Goal: Task Accomplishment & Management: Manage account settings

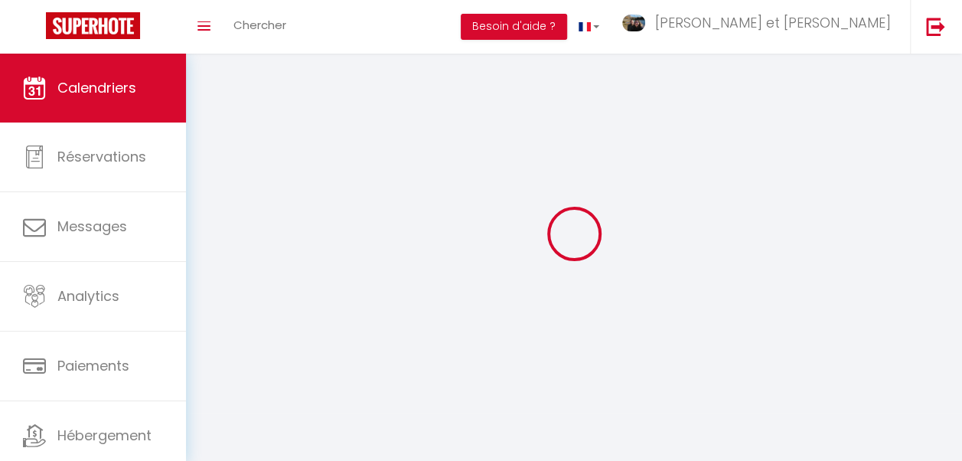
select select
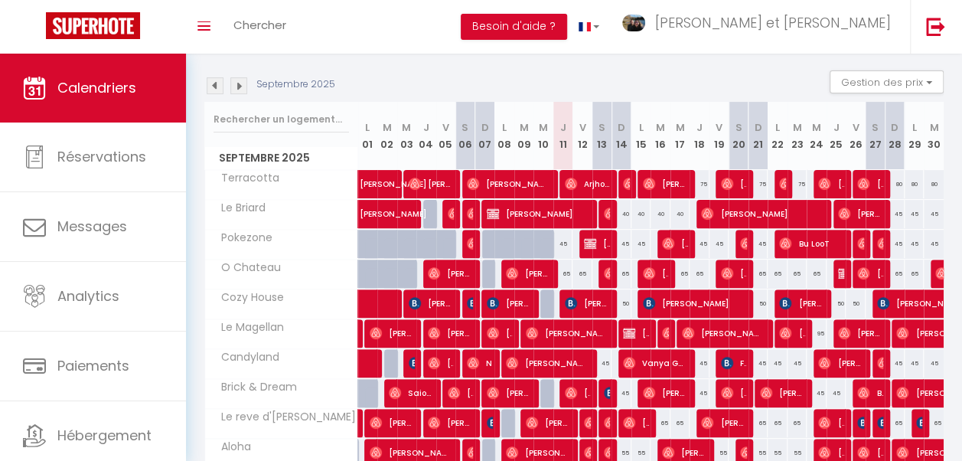
scroll to position [159, 0]
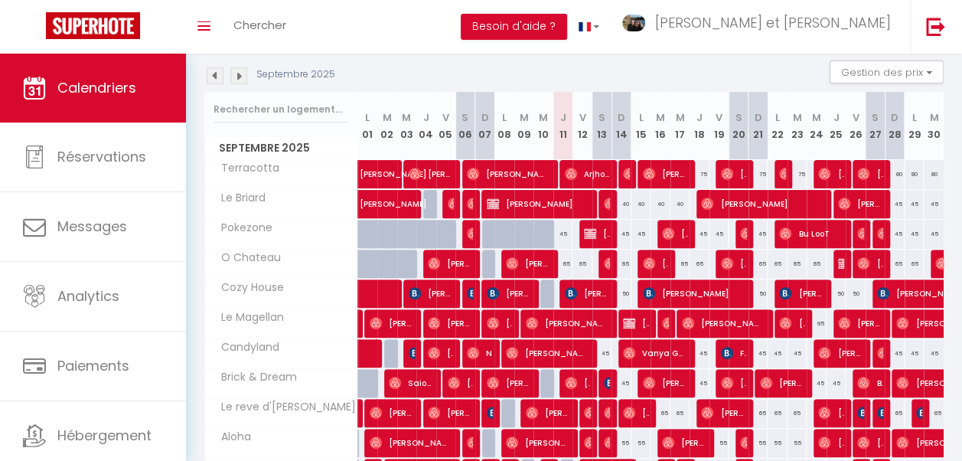
click at [556, 260] on div "65" at bounding box center [563, 264] width 20 height 28
type input "65"
select select "1"
type input "Jeu 11 Septembre 2025"
type input "Ven 12 Septembre 2025"
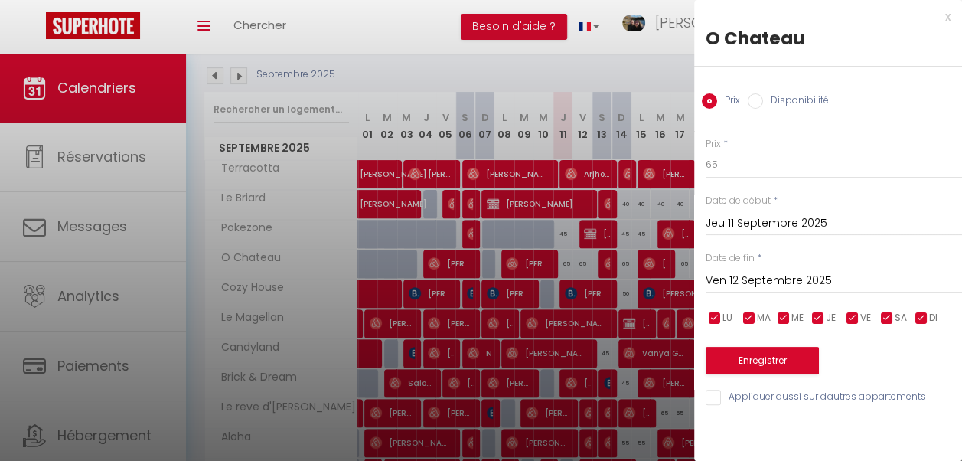
click at [790, 104] on label "Disponibilité" at bounding box center [796, 101] width 66 height 17
click at [763, 104] on input "Disponibilité" at bounding box center [755, 100] width 15 height 15
radio input "true"
radio input "false"
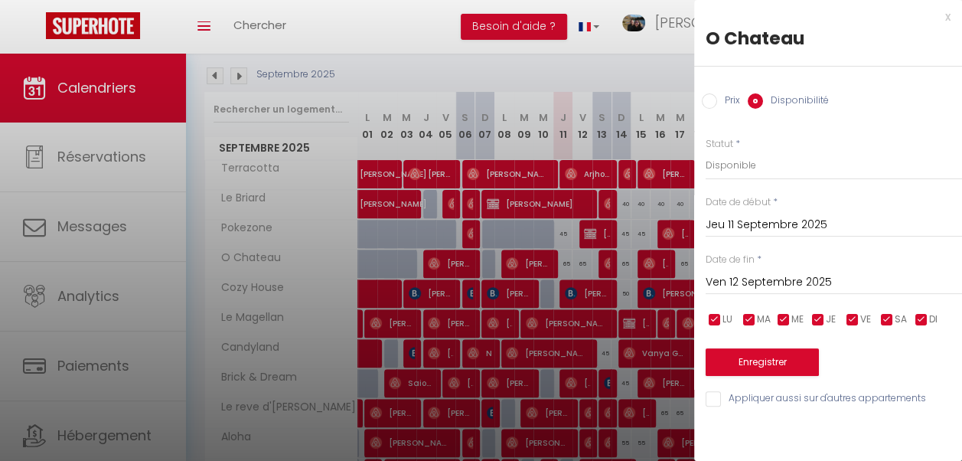
click at [825, 279] on input "Ven 12 Septembre 2025" at bounding box center [834, 282] width 256 height 20
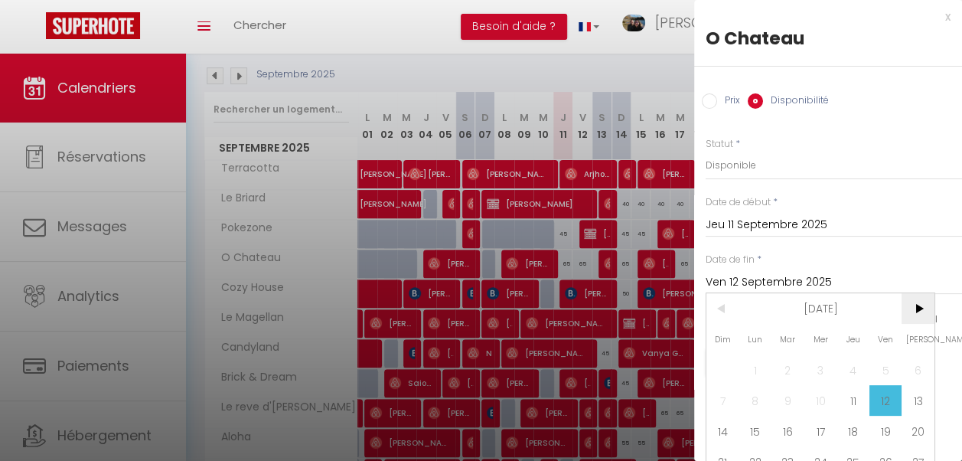
click at [924, 309] on span ">" at bounding box center [918, 308] width 33 height 31
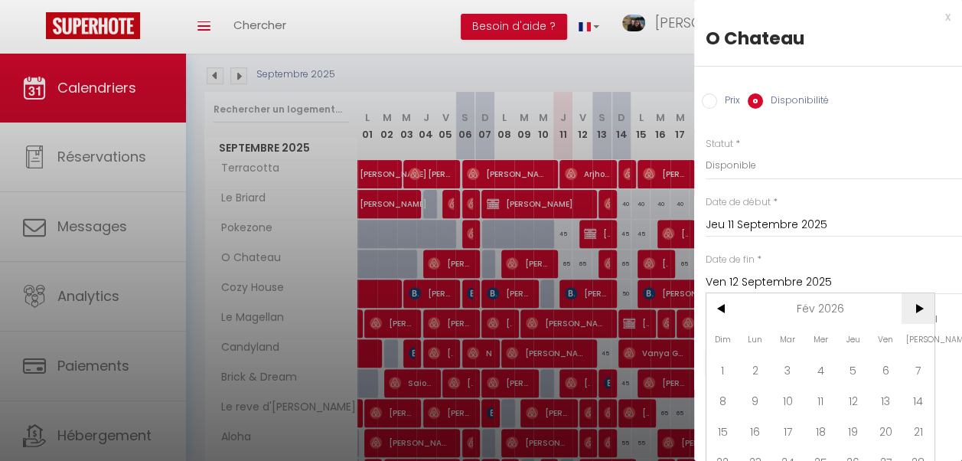
click at [924, 309] on span ">" at bounding box center [918, 308] width 33 height 31
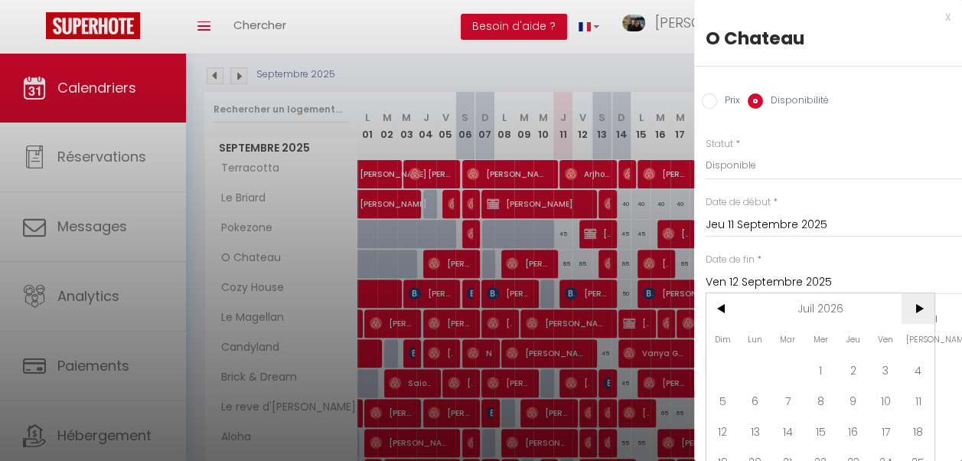
click at [924, 309] on span ">" at bounding box center [918, 308] width 33 height 31
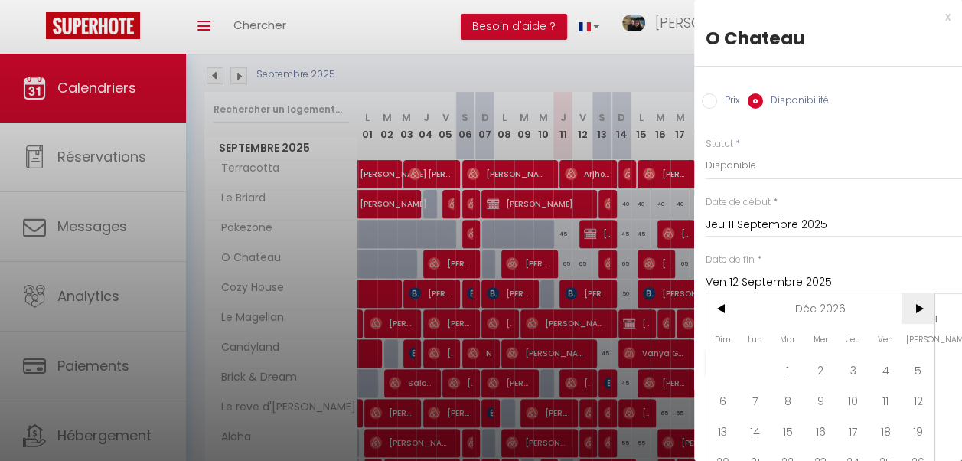
click at [924, 309] on span ">" at bounding box center [918, 308] width 33 height 31
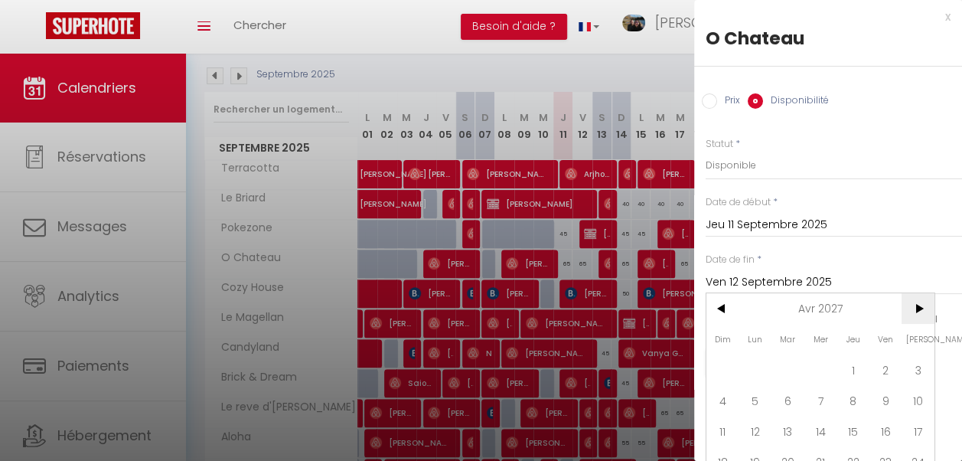
click at [924, 309] on span ">" at bounding box center [918, 308] width 33 height 31
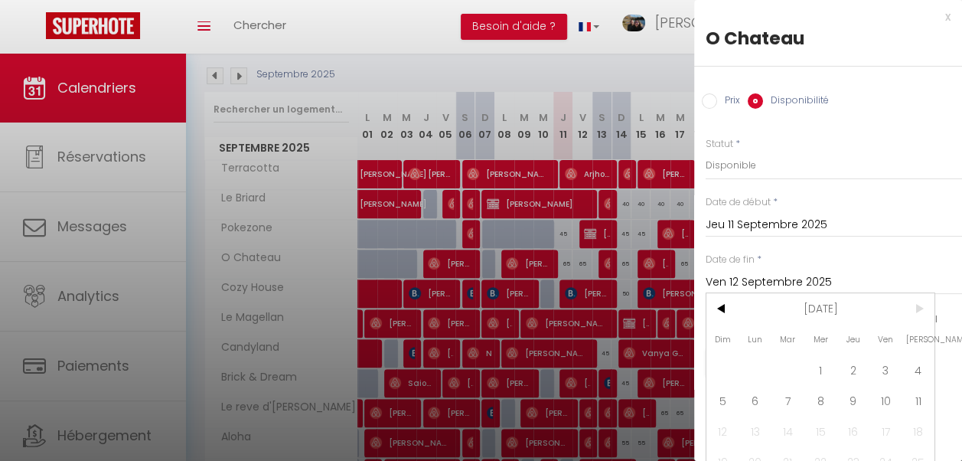
click at [924, 309] on span ">" at bounding box center [918, 308] width 33 height 31
click at [811, 373] on span "1" at bounding box center [820, 369] width 33 height 31
type input "[DATE]"
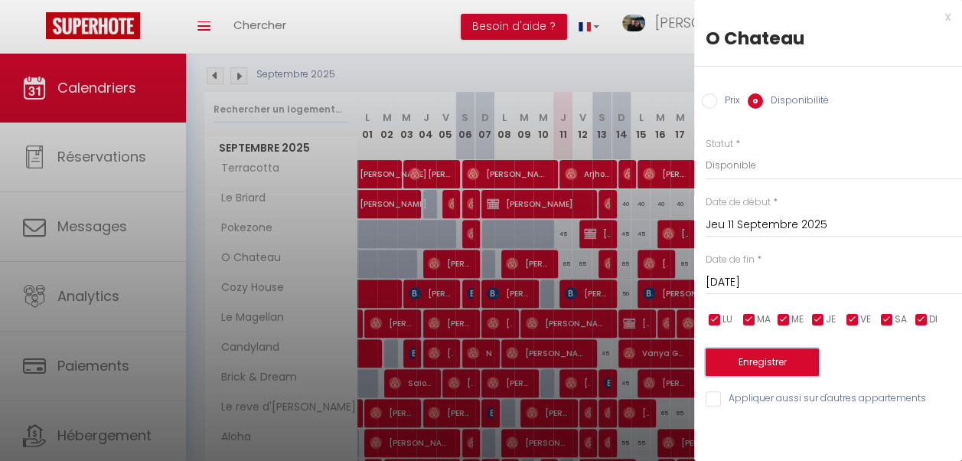
click at [798, 368] on button "Enregistrer" at bounding box center [762, 362] width 113 height 28
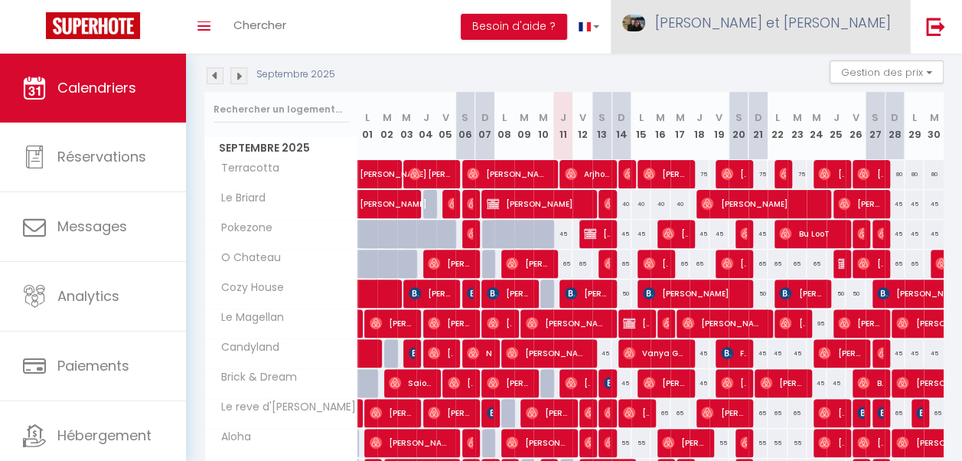
click at [833, 23] on span "[PERSON_NAME] et [PERSON_NAME]" at bounding box center [773, 22] width 236 height 19
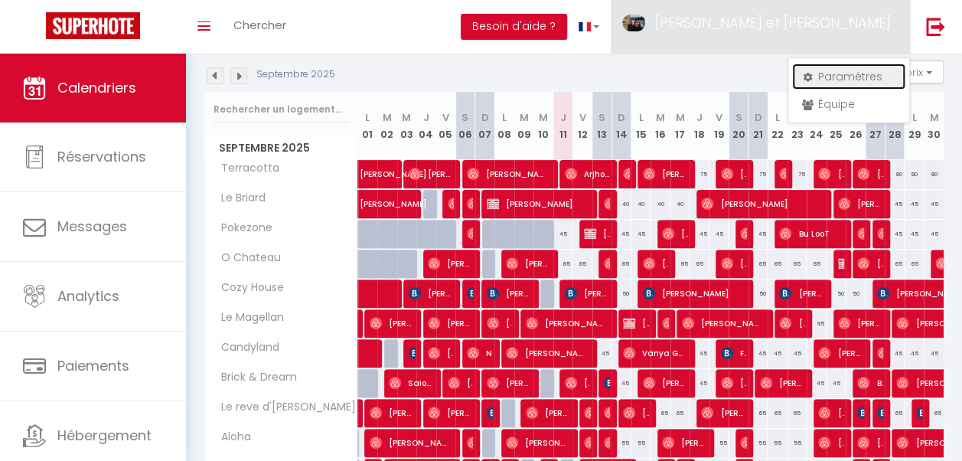
click at [854, 83] on link "Paramètres" at bounding box center [848, 77] width 113 height 26
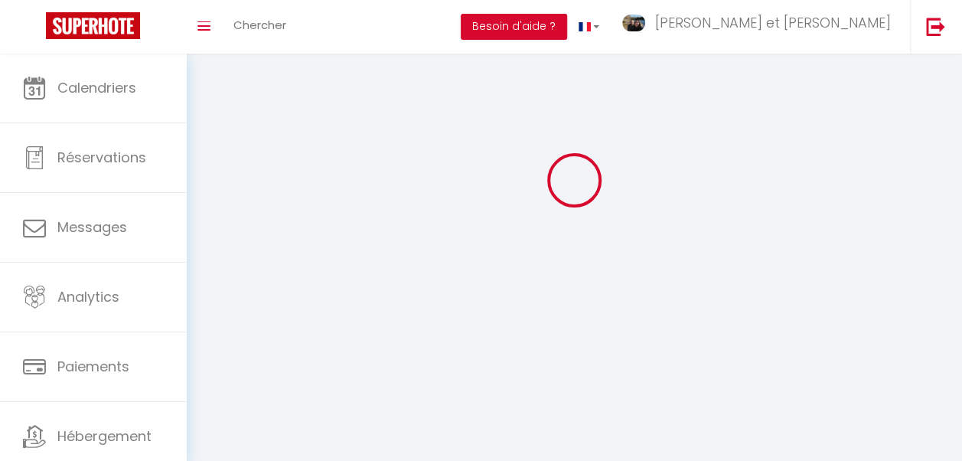
type input "[PERSON_NAME] et [PERSON_NAME]"
type input "Thalamot"
type input "0608432993"
type input "32 quater Rue du Gazonnet"
type input "77540"
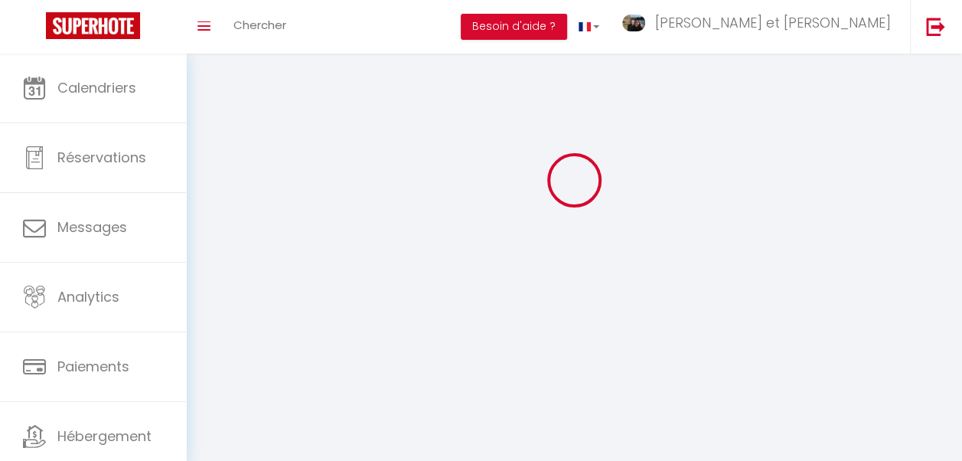
type input "Lumigny-Nesles-Ormeaux"
type input "aJ7vAggGpb3mkGfXBwRrMxVeg"
type input "evWh0e3vsbSryy4SZcQBjn2MD"
select select "28"
type input "aJ7vAggGpb3mkGfXBwRrMxVeg"
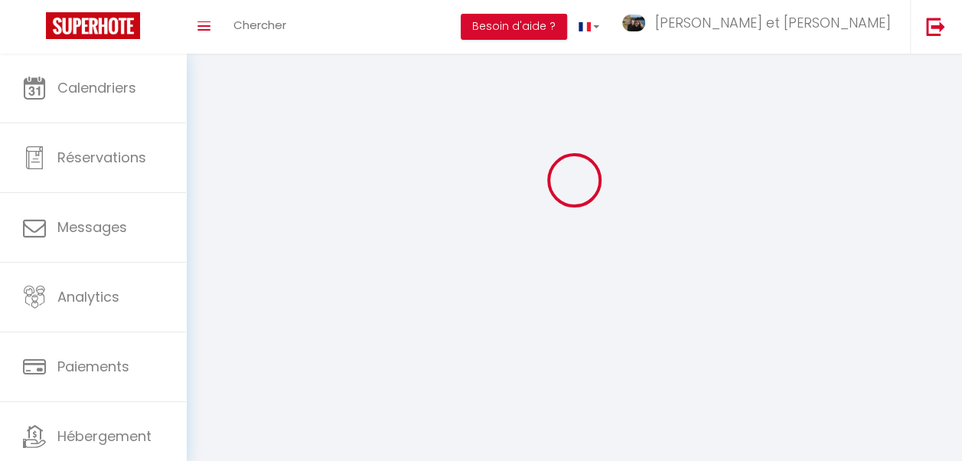
type input "evWh0e3vsbSryy4SZcQBjn2MD"
type input "https://app.superhote.com/#/get-available-rentals/evWh0e3vsbSryy4SZcQBjn2MD"
select select "fr"
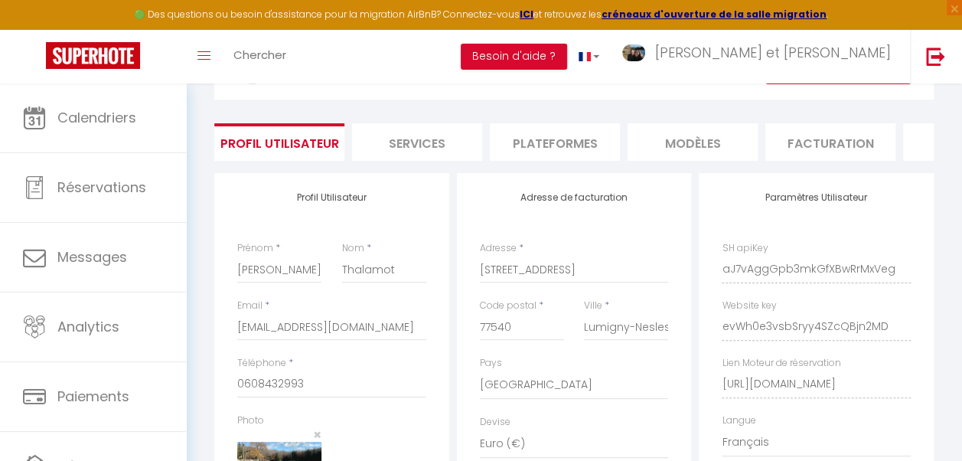
scroll to position [72, 0]
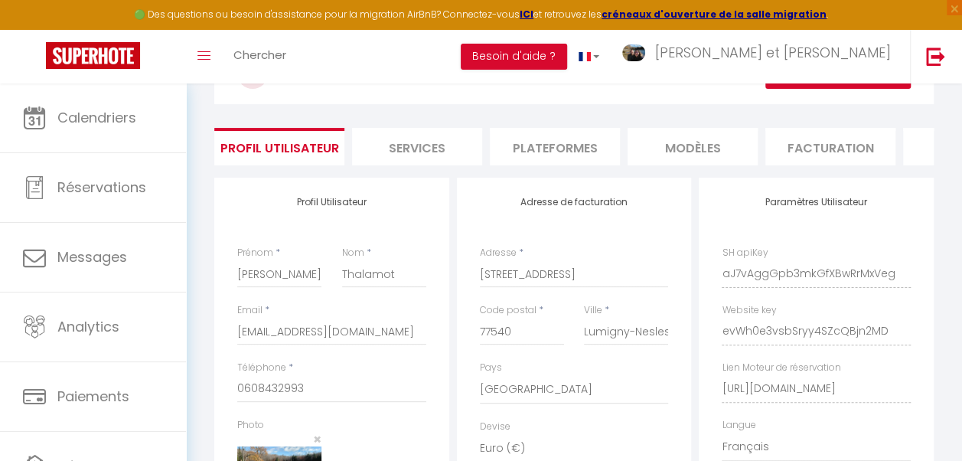
click at [429, 140] on li "Services" at bounding box center [417, 147] width 130 height 38
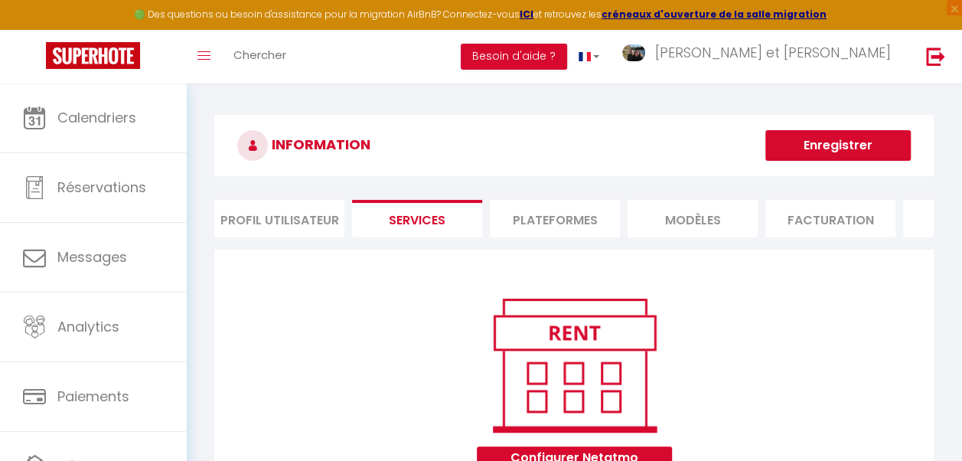
click at [592, 227] on li "Plateformes" at bounding box center [555, 219] width 130 height 38
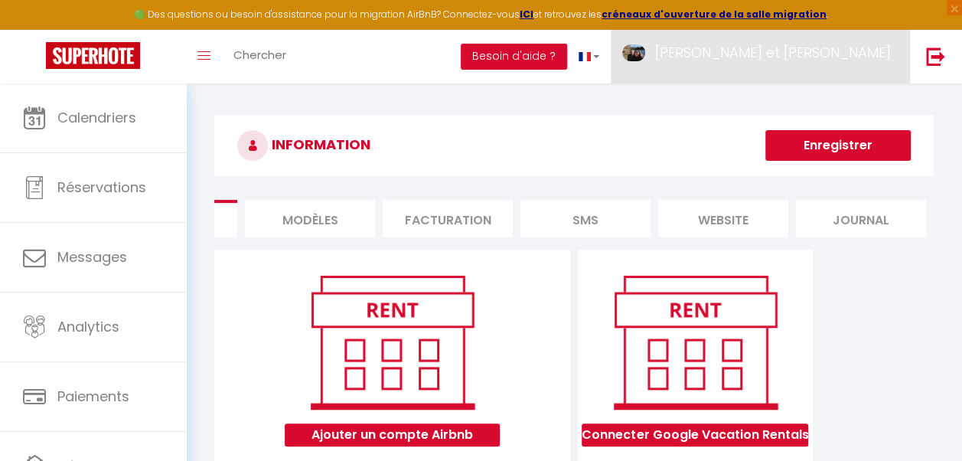
scroll to position [76, 0]
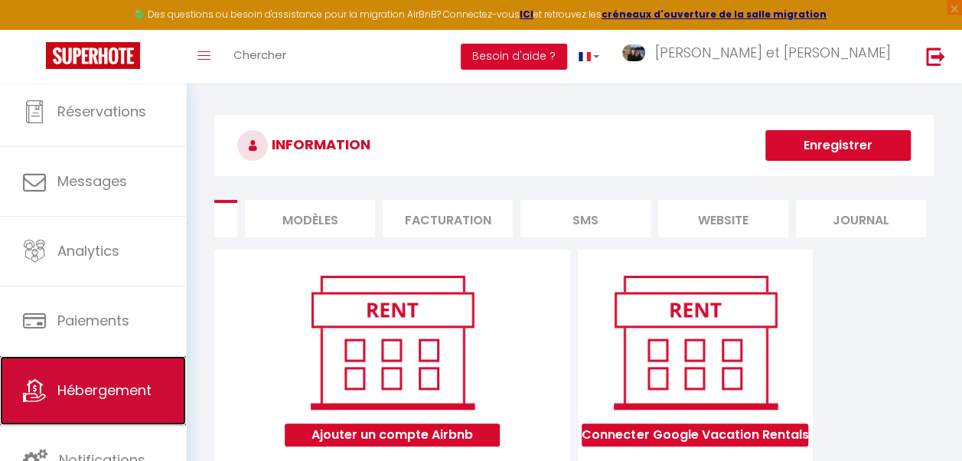
click at [145, 388] on span "Hébergement" at bounding box center [104, 389] width 94 height 19
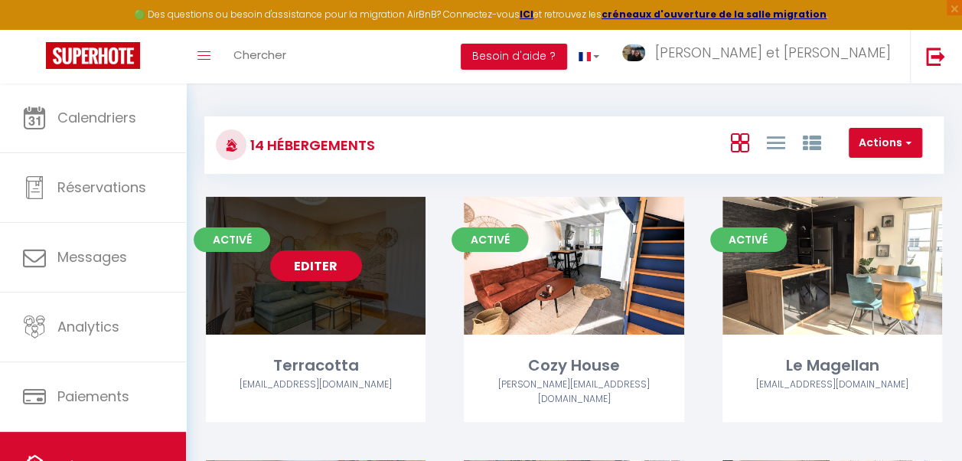
click at [327, 269] on link "Editer" at bounding box center [316, 265] width 92 height 31
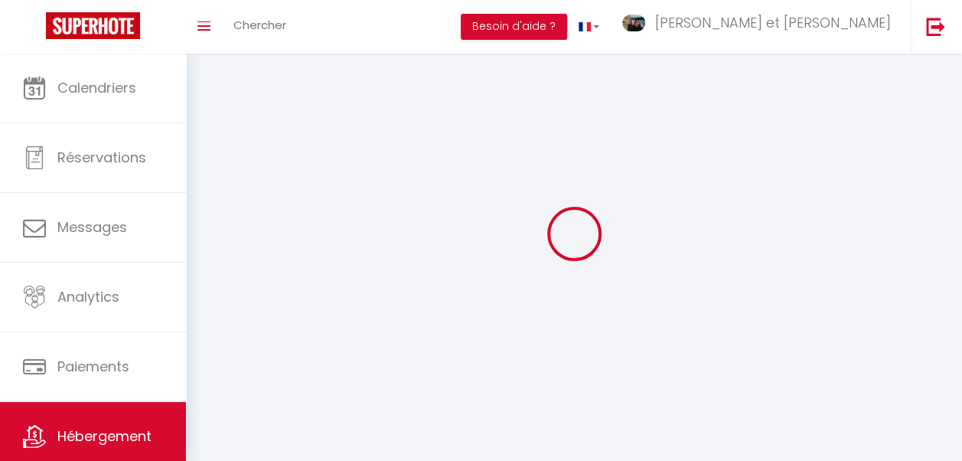
select select
select select "28"
select select
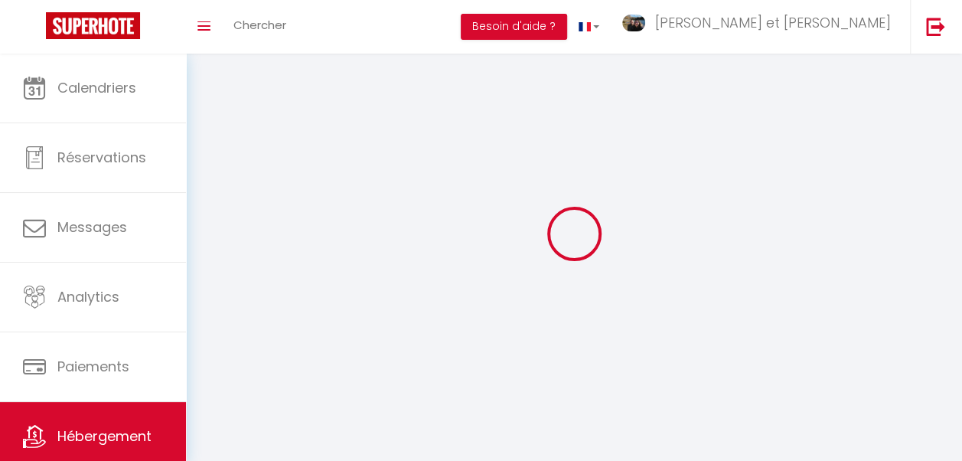
select select
checkbox input "false"
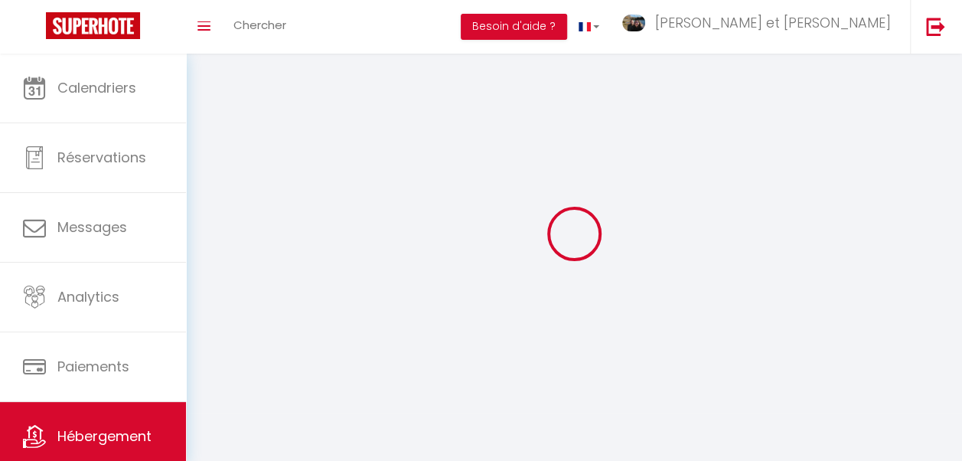
checkbox input "false"
select select
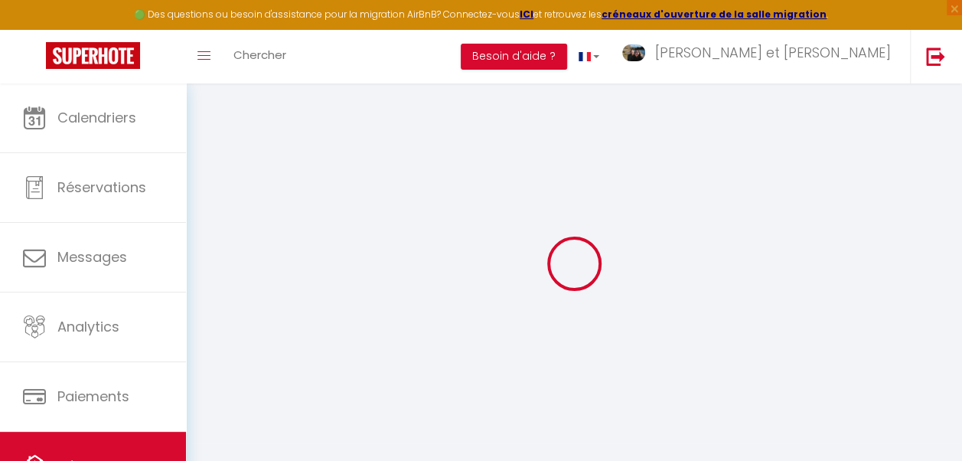
select select
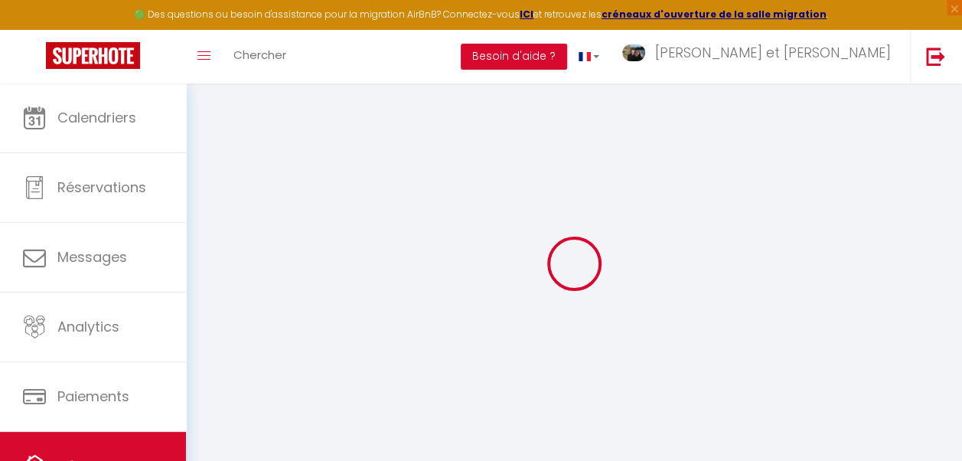
select select
checkbox input "false"
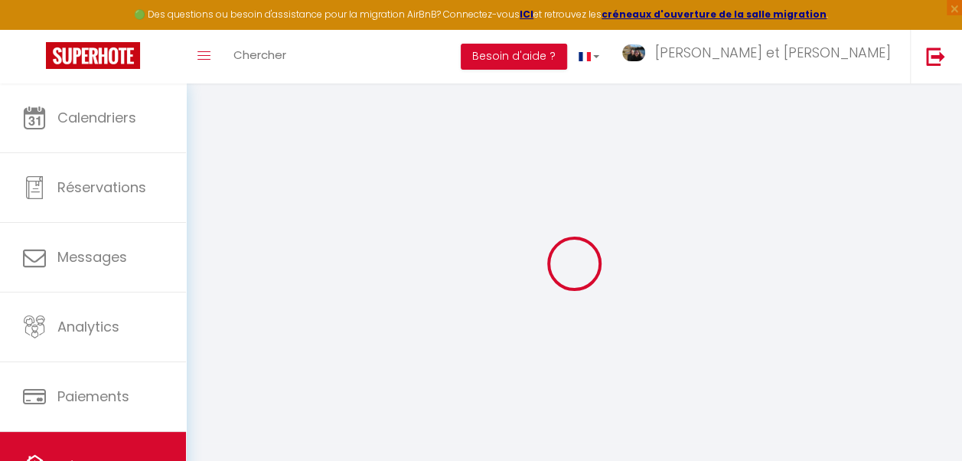
select select
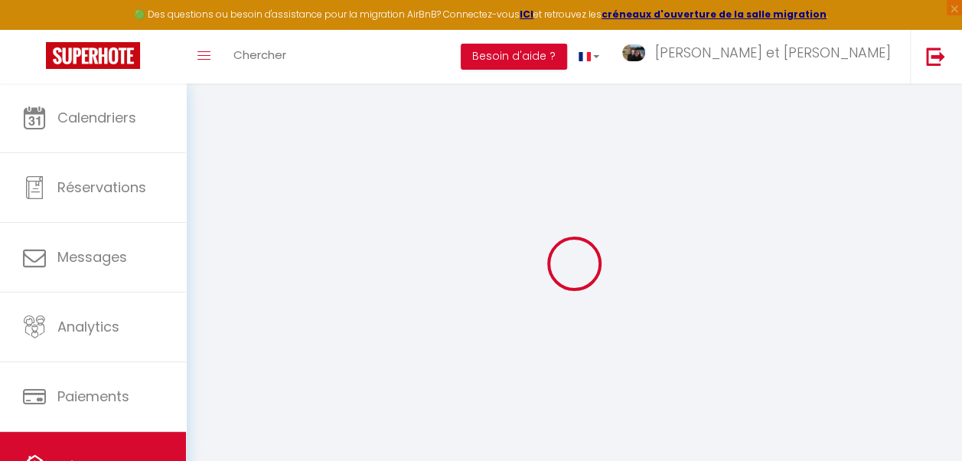
select select
checkbox input "false"
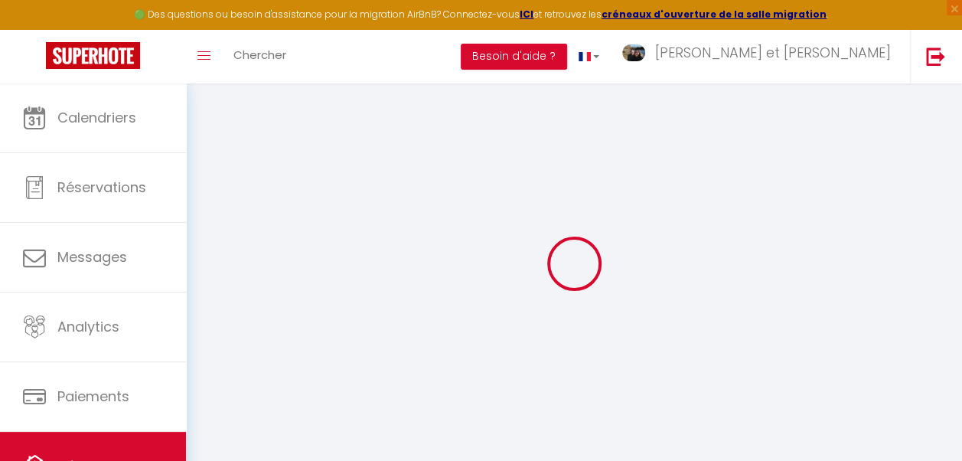
checkbox input "false"
select select
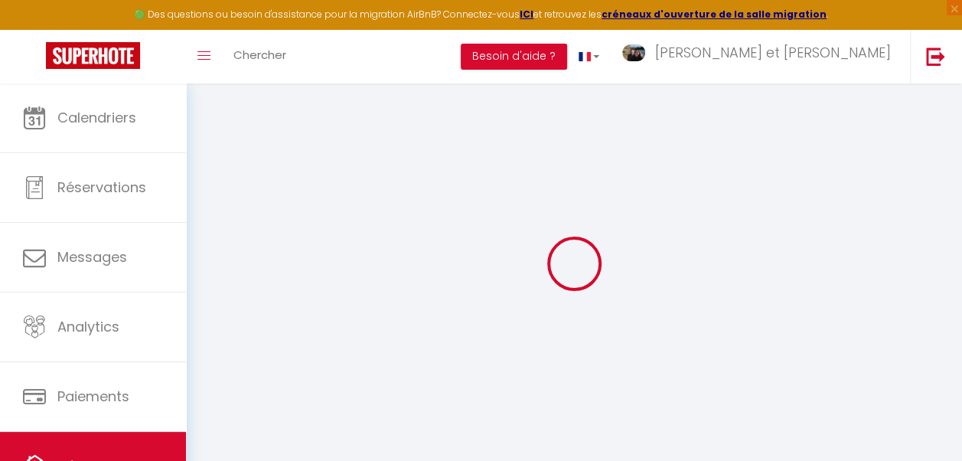
select select
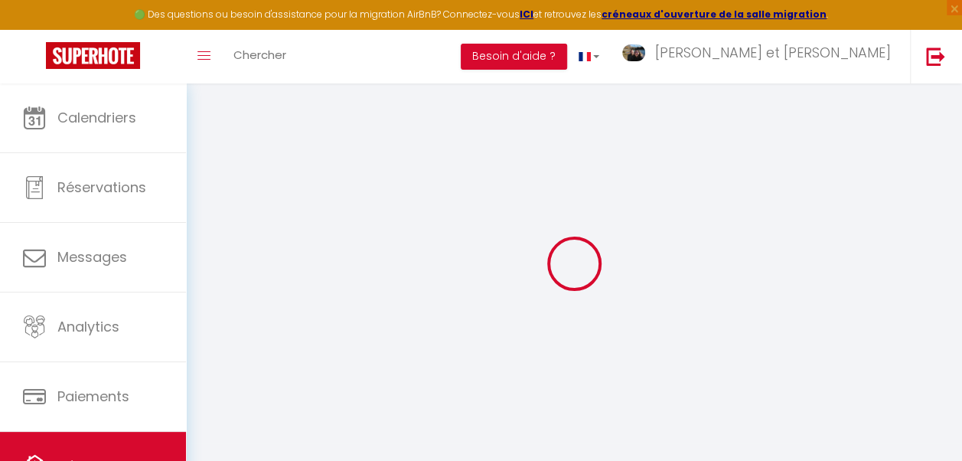
checkbox input "false"
select select
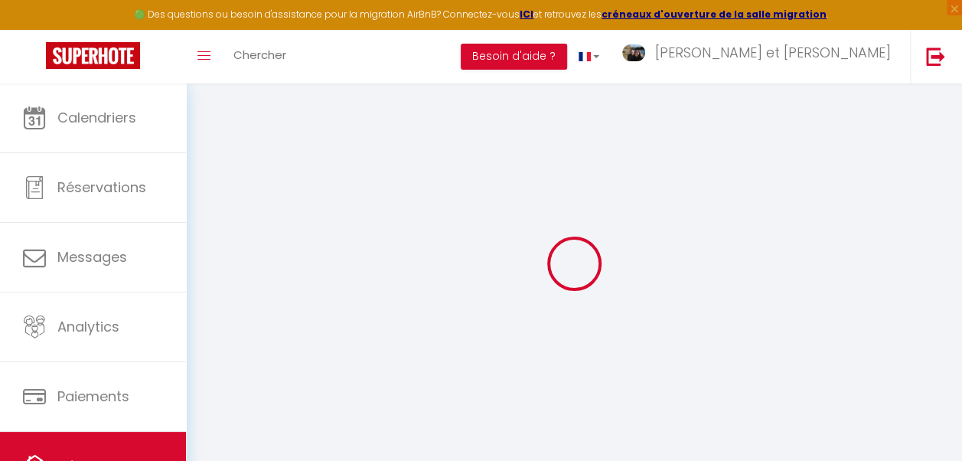
select select
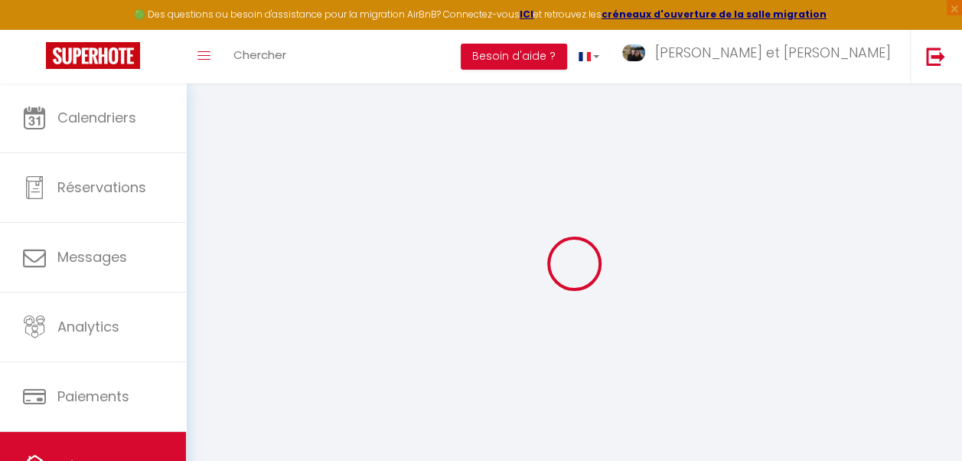
select select
checkbox input "false"
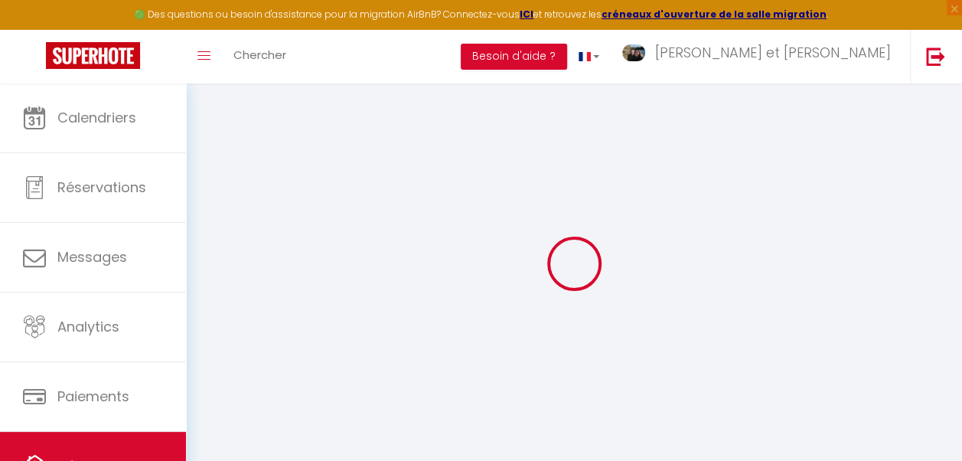
checkbox input "false"
select select
type input "Terracotta"
type input "Yasmine"
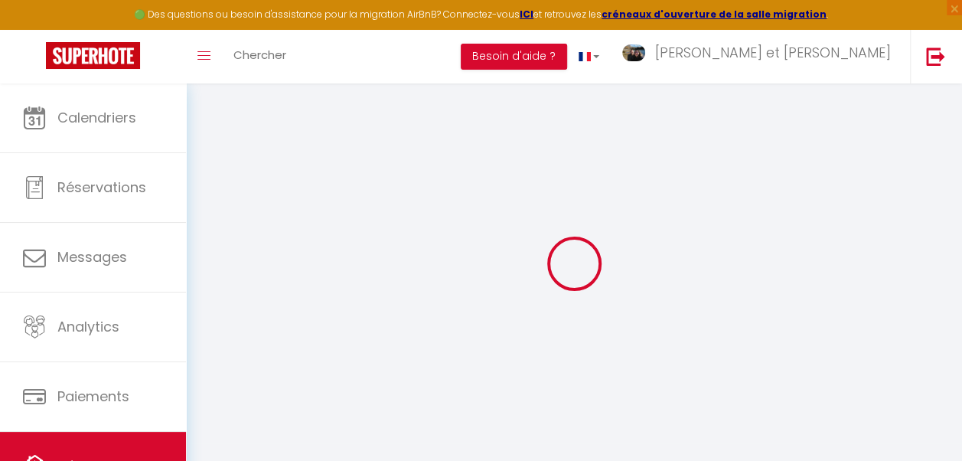
type input "Djamouri"
type input "21 avenue Jacques Cartier"
type input "77700"
type input "Bussy Saint Georges"
select select "6"
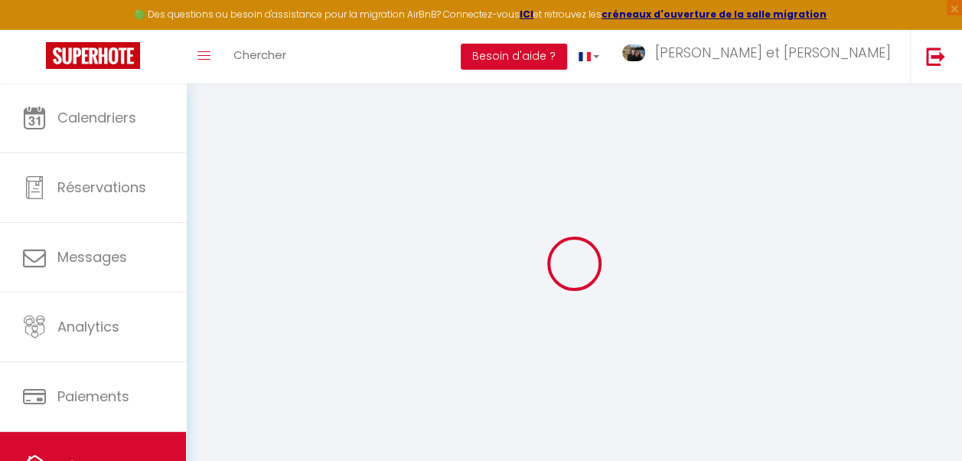
select select "4"
select select "2"
type input "100"
type input "5"
type input "45"
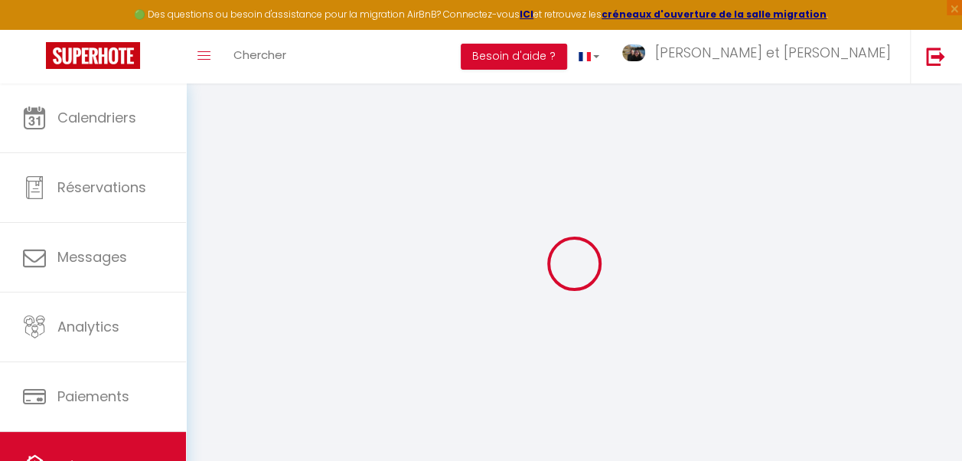
type input "500"
select select
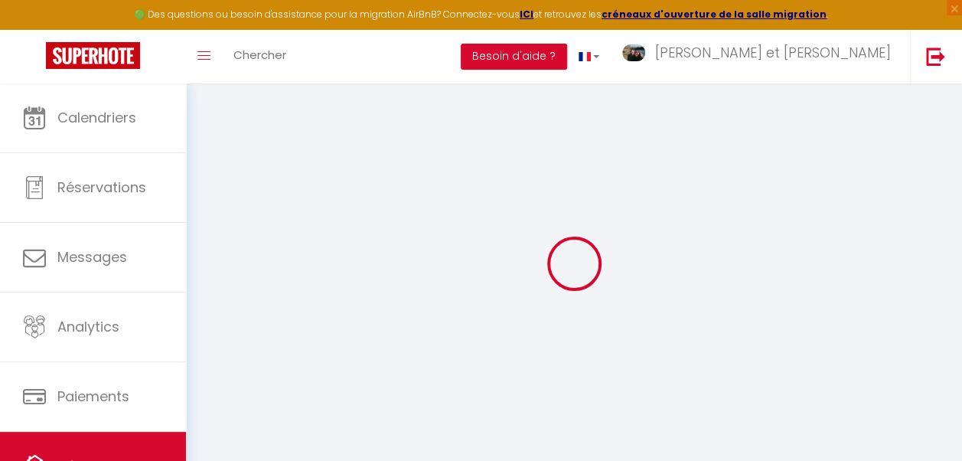
select select
type input "21 avenue Jacques Cartier"
type input "77700"
type input "Bussy Saint Georges"
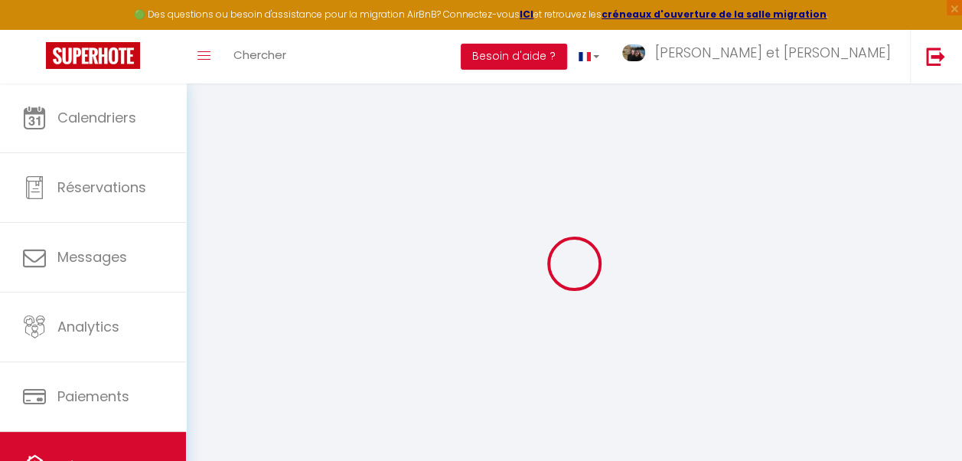
type input "[EMAIL_ADDRESS][DOMAIN_NAME]"
select select "2046"
checkbox input "false"
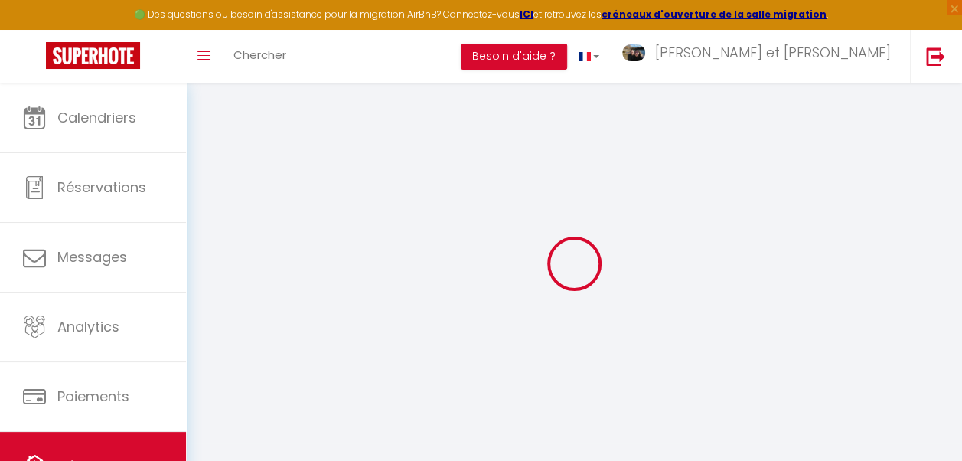
checkbox input "false"
type input "45"
type input "0"
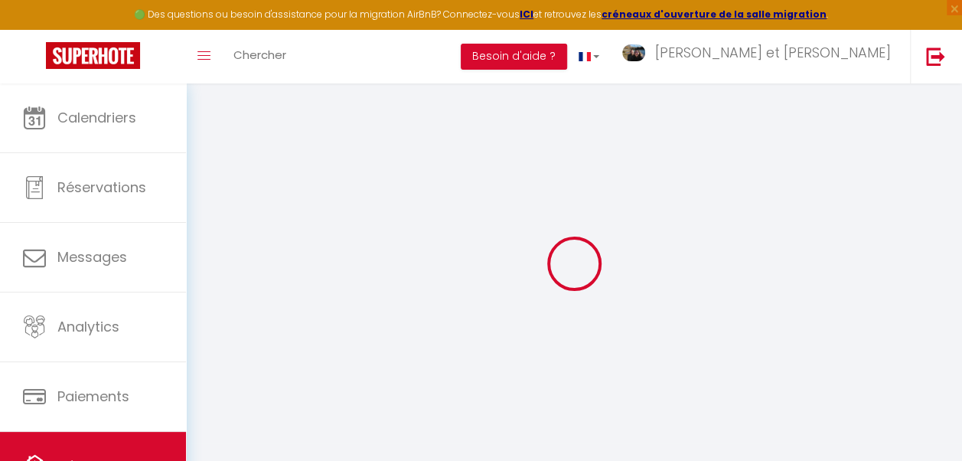
select select
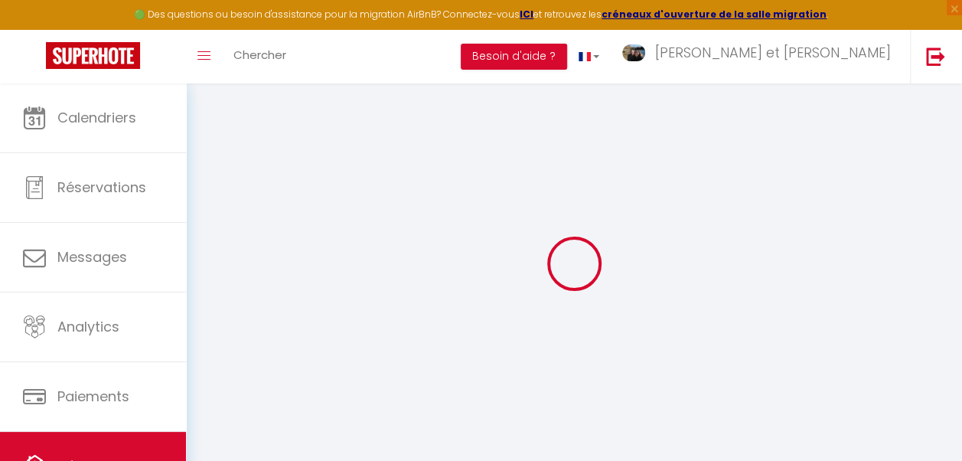
select select
checkbox input "false"
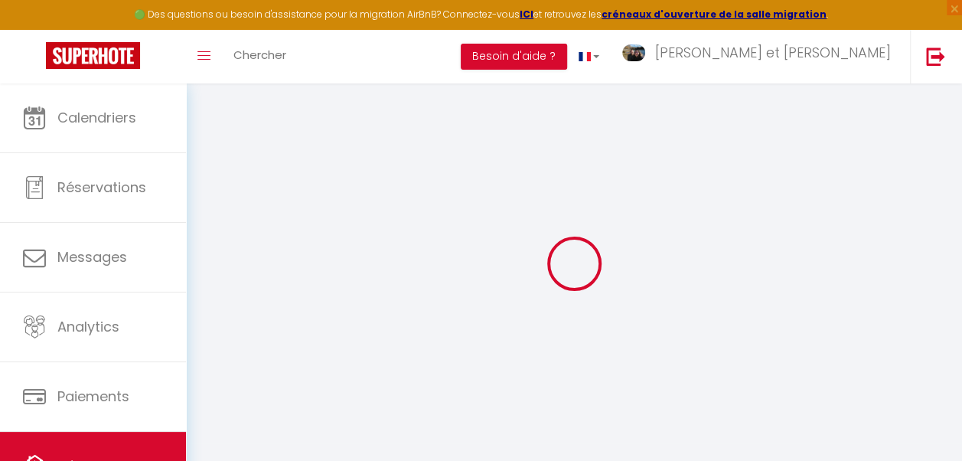
select select
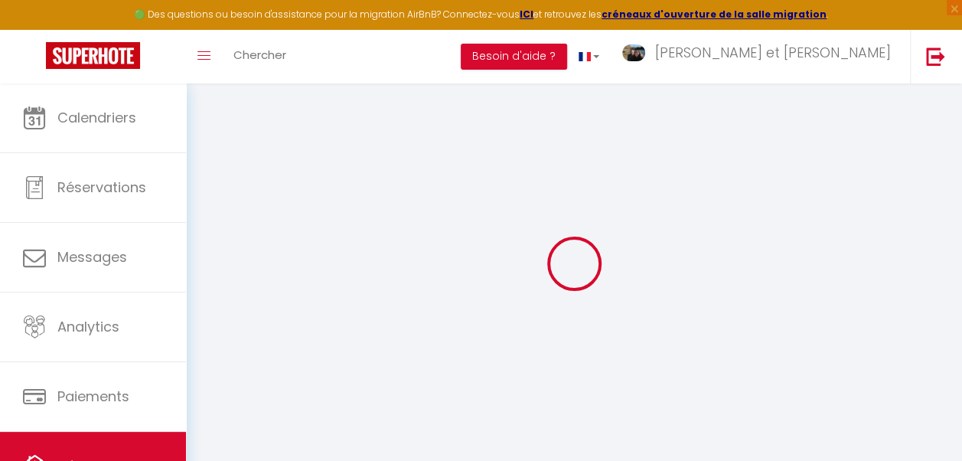
select select
checkbox input "false"
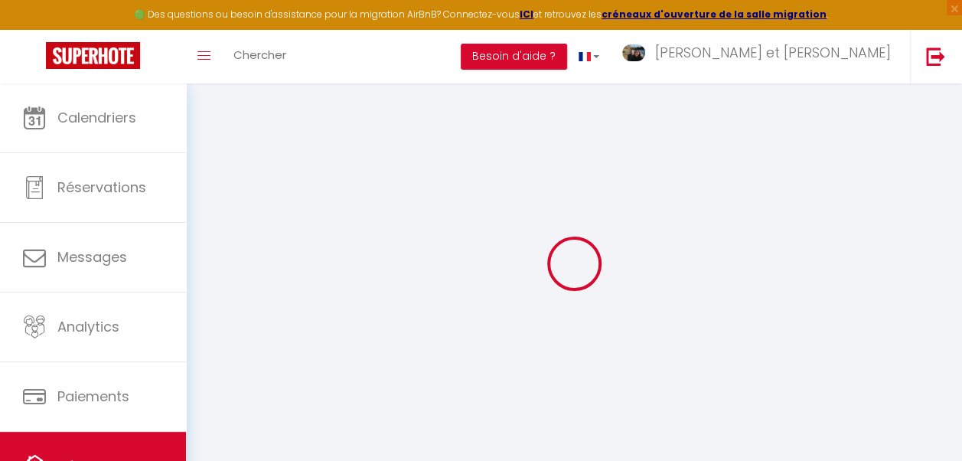
checkbox input "false"
select select "16:00"
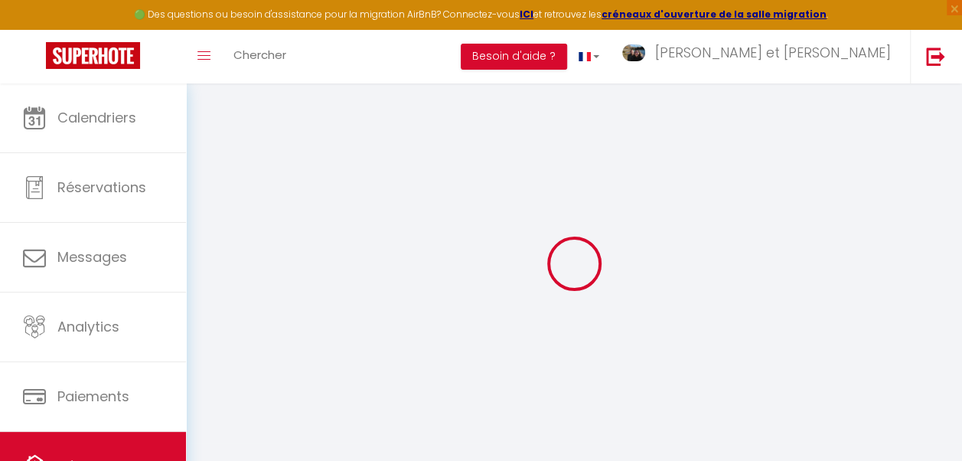
select select "23:45"
select select "11:00"
select select "30"
select select "120"
select select "21:00"
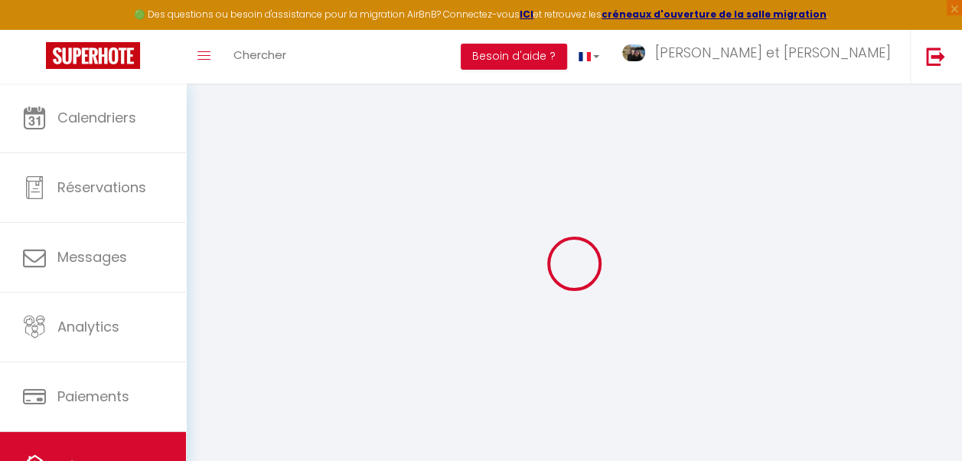
checkbox input "false"
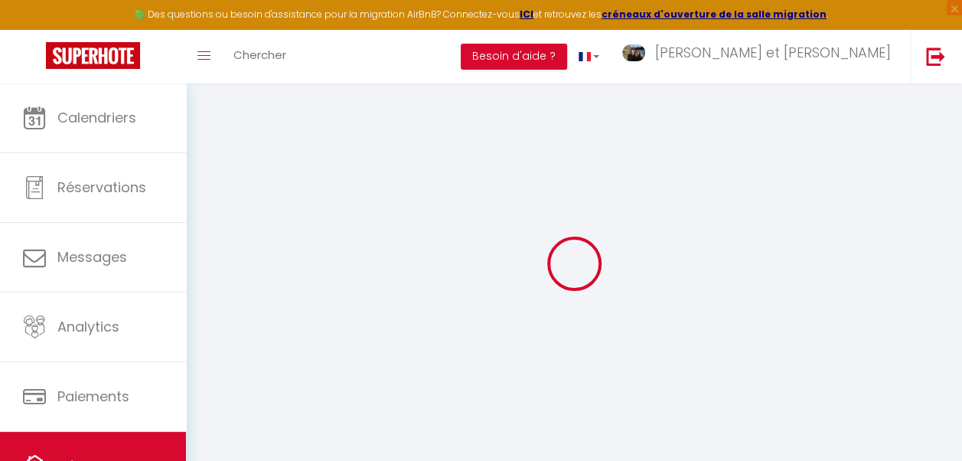
checkbox input "false"
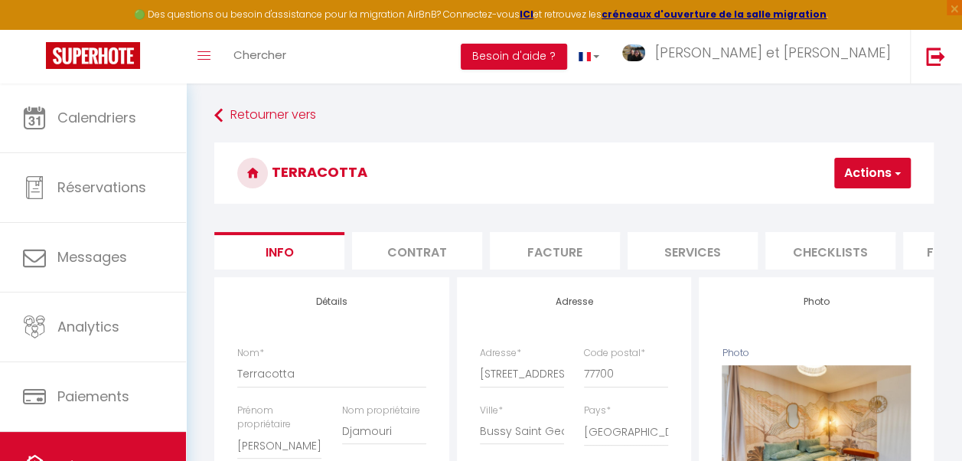
checkbox input "false"
click at [669, 245] on li "Services" at bounding box center [693, 251] width 130 height 38
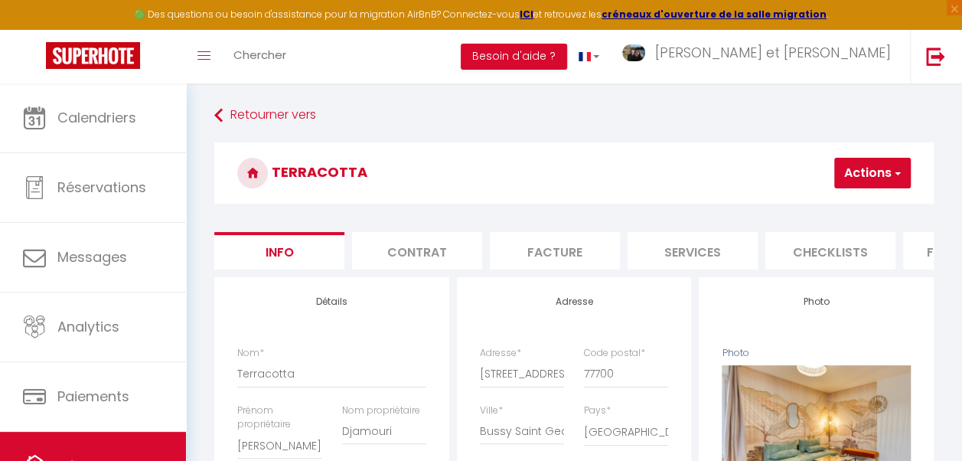
checkbox input "true"
checkbox input "false"
checkbox input "true"
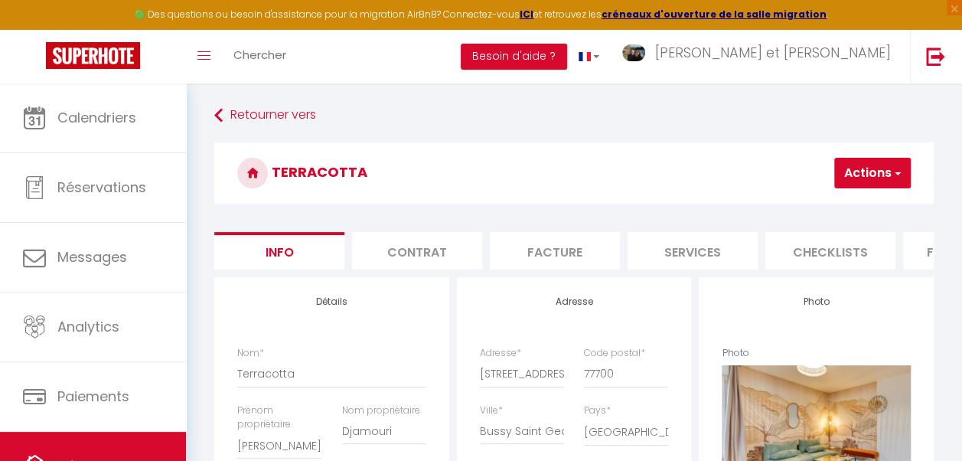
checkbox input "true"
checkbox input "false"
checkbox input "true"
checkbox input "false"
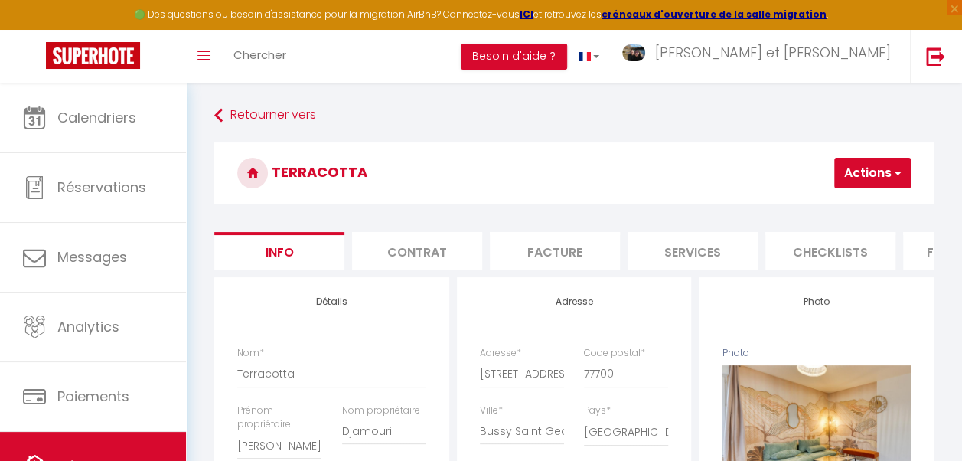
checkbox input "true"
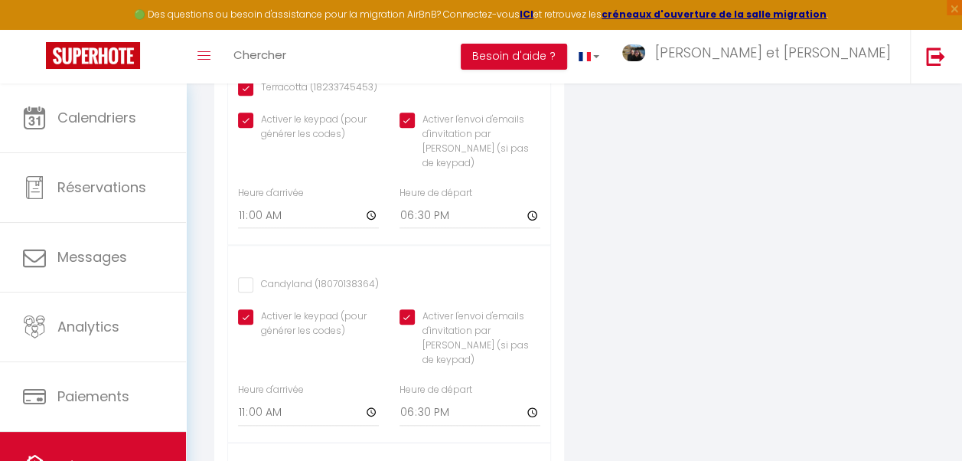
scroll to position [641, 0]
click at [407, 126] on input "Activer l'envoi d'emails d'invitation par Nuki (si pas de keypad)" at bounding box center [470, 118] width 141 height 15
checkbox input "false"
checkbox input "true"
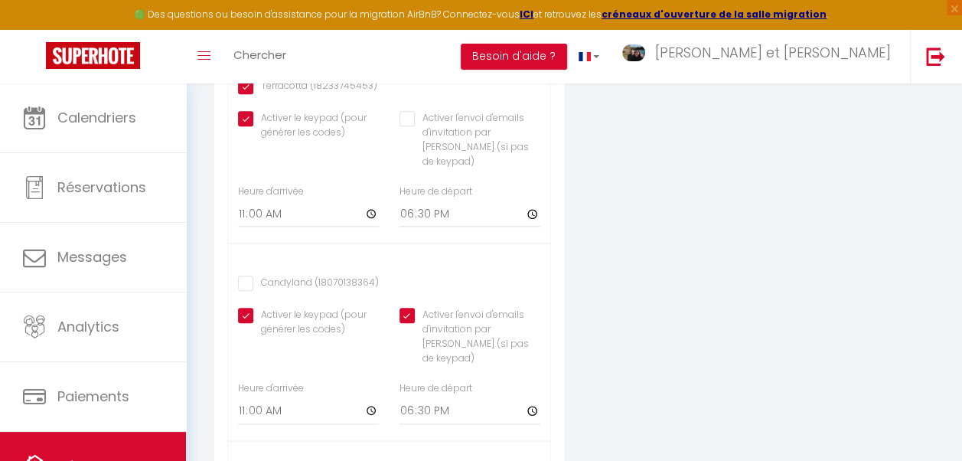
checkbox input "false"
checkbox input "true"
checkbox input "false"
checkbox input "true"
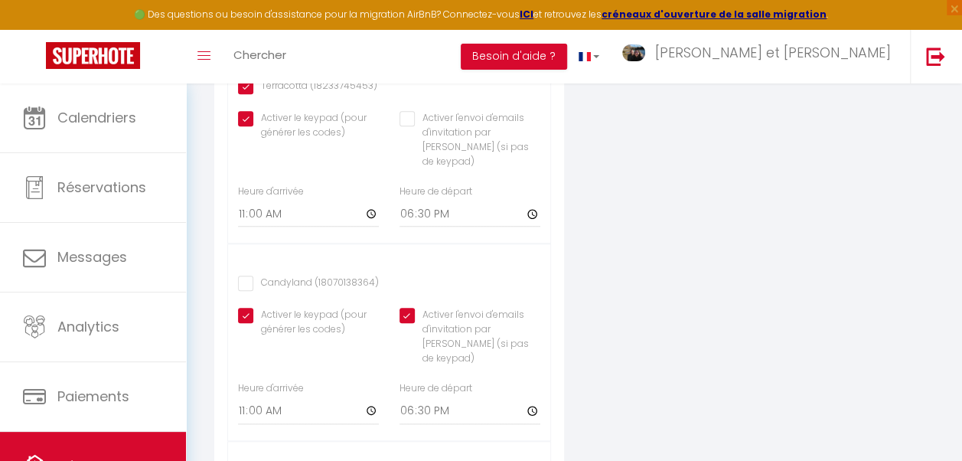
checkbox input "true"
checkbox input "false"
checkbox input "true"
click at [425, 311] on input "Activer l'envoi d'emails d'invitation par Nuki (si pas de keypad)" at bounding box center [470, 315] width 141 height 15
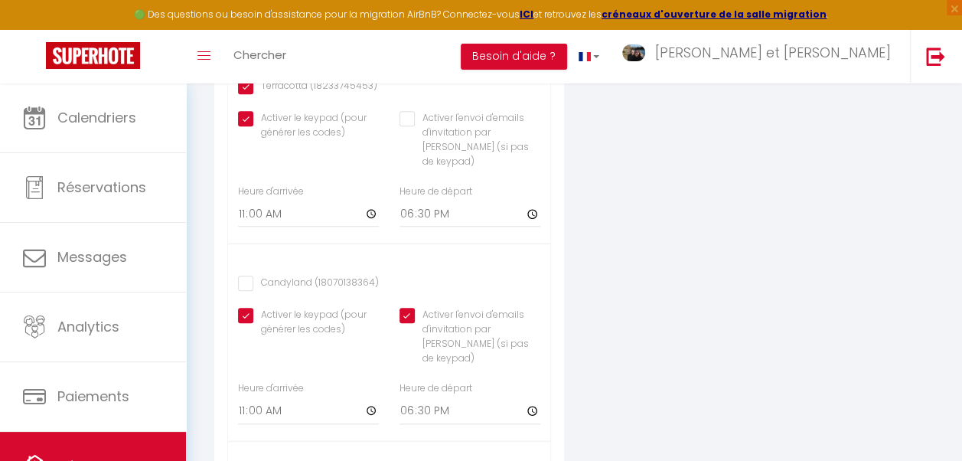
checkbox input "false"
checkbox input "true"
checkbox input "false"
checkbox input "true"
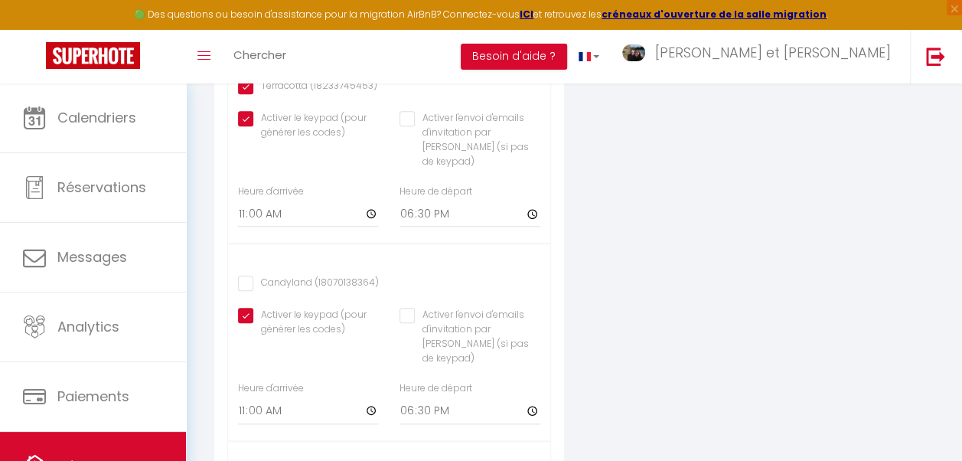
checkbox input "false"
checkbox input "true"
checkbox input "false"
checkbox input "true"
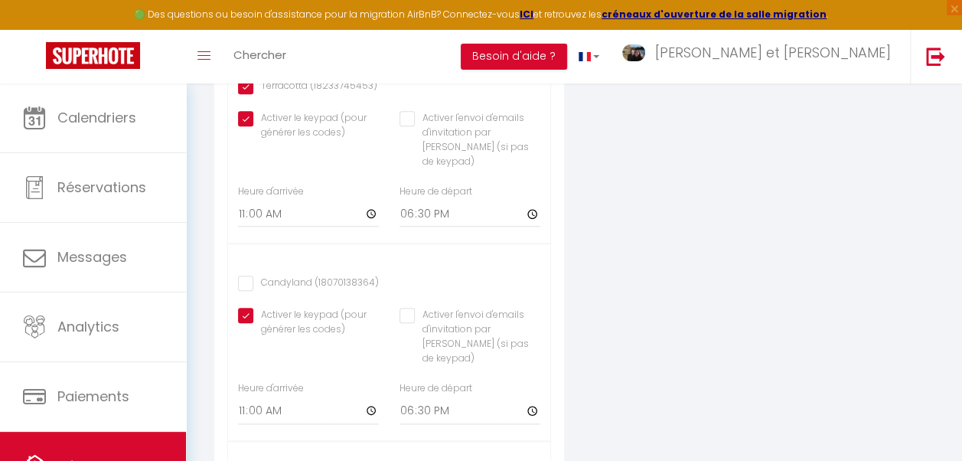
checkbox input "true"
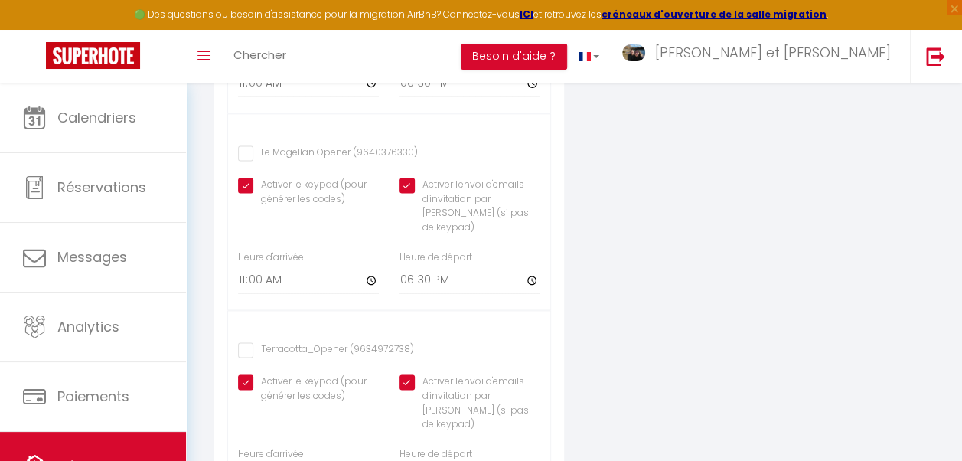
scroll to position [967, 0]
click at [415, 183] on label "Activer l'envoi d'emails d'invitation par Nuki (si pas de keypad)" at bounding box center [478, 207] width 126 height 57
checkbox input "true"
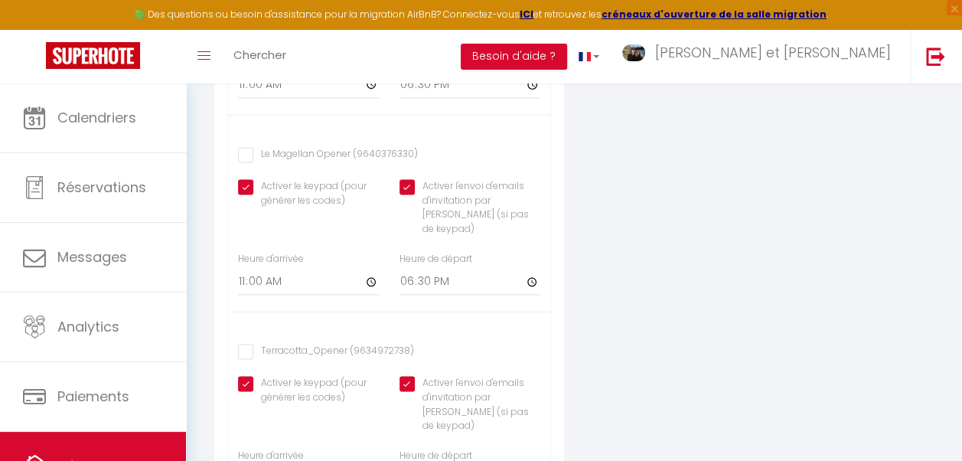
checkbox input "true"
checkbox input "false"
checkbox input "true"
checkbox input "false"
checkbox input "true"
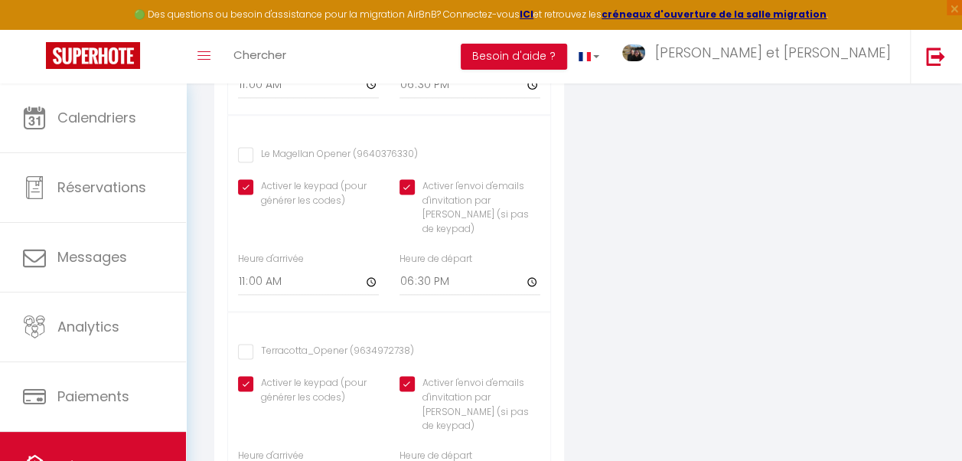
checkbox input "true"
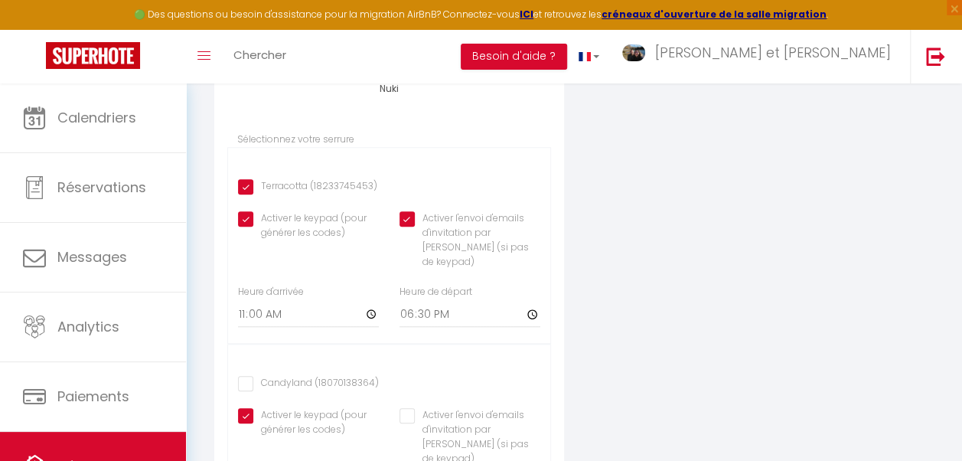
click at [409, 227] on input "Activer l'envoi d'emails d'invitation par Nuki (si pas de keypad)" at bounding box center [470, 218] width 141 height 15
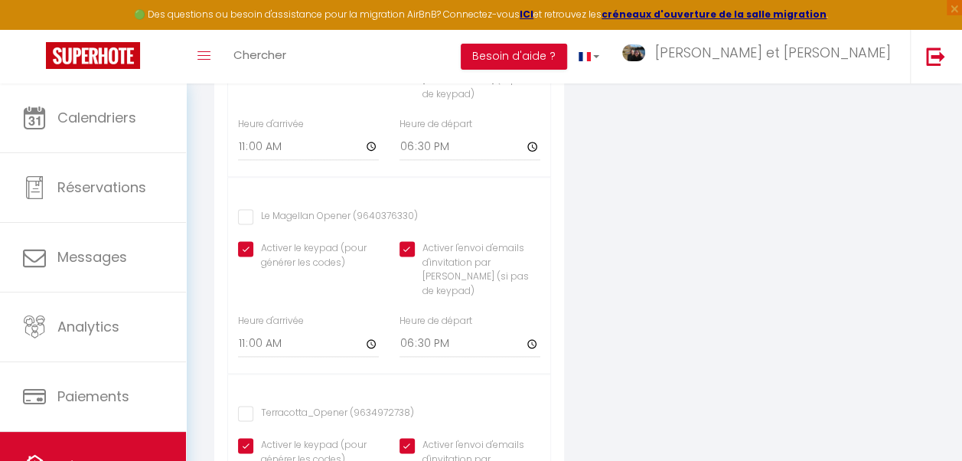
scroll to position [908, 0]
click at [409, 238] on input "Activer l'envoi d'emails d'invitation par Nuki (si pas de keypad)" at bounding box center [470, 245] width 141 height 15
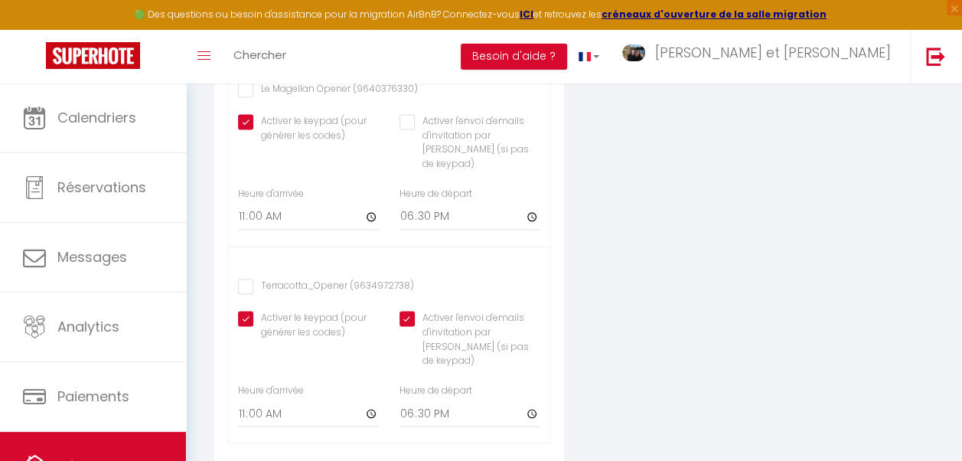
scroll to position [1039, 0]
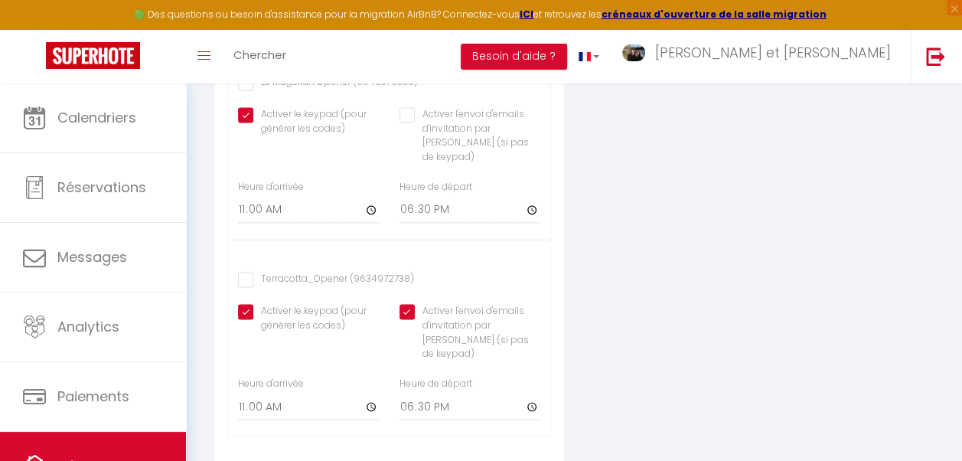
click at [406, 304] on input "Activer l'envoi d'emails d'invitation par Nuki (si pas de keypad)" at bounding box center [470, 311] width 141 height 15
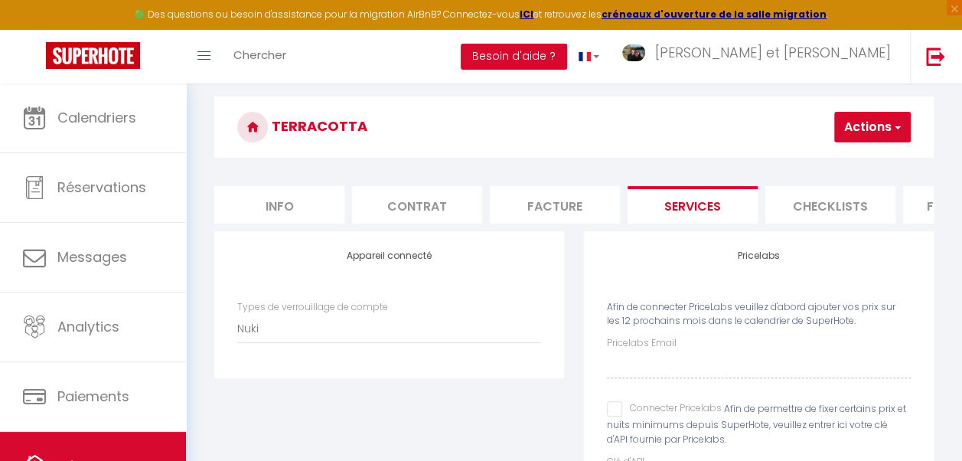
scroll to position [0, 0]
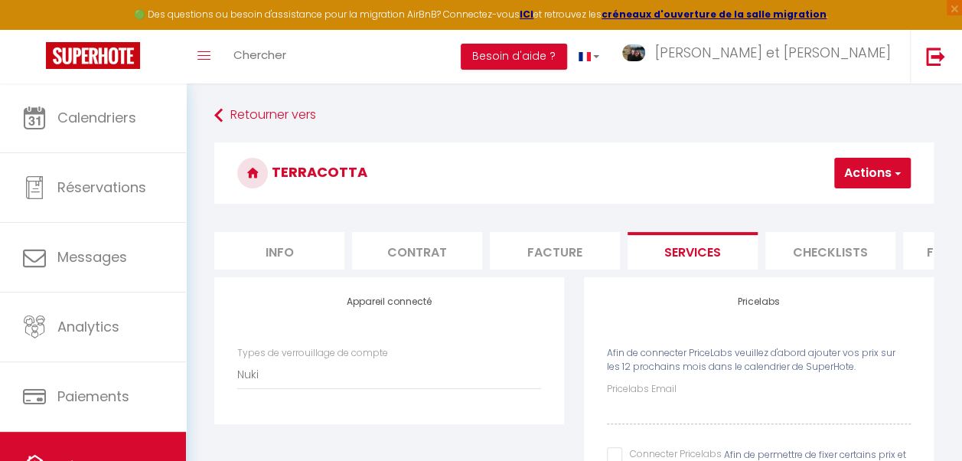
click at [869, 175] on button "Actions" at bounding box center [872, 173] width 77 height 31
click at [818, 212] on link "Enregistrer" at bounding box center [849, 207] width 121 height 20
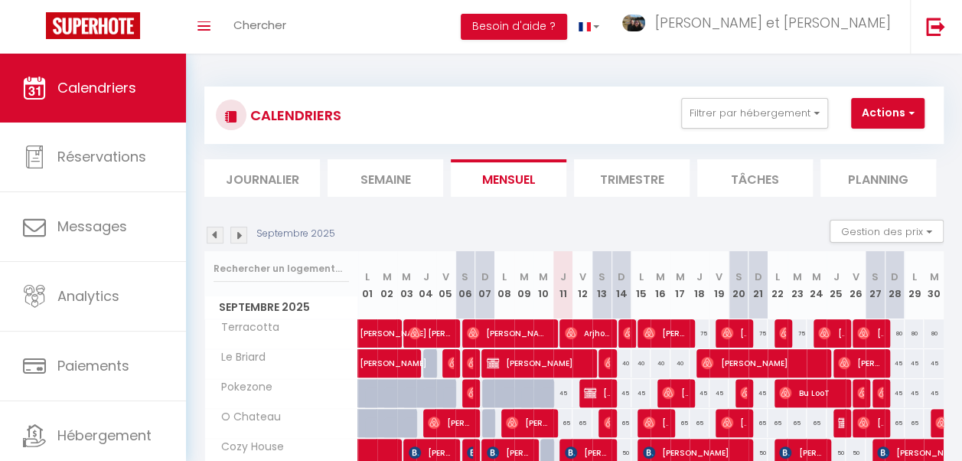
click at [529, 71] on div "CALENDRIERS Filtrer par hébergement Tous Terracotta Cozy House Le Magellan Cand…" at bounding box center [574, 427] width 776 height 747
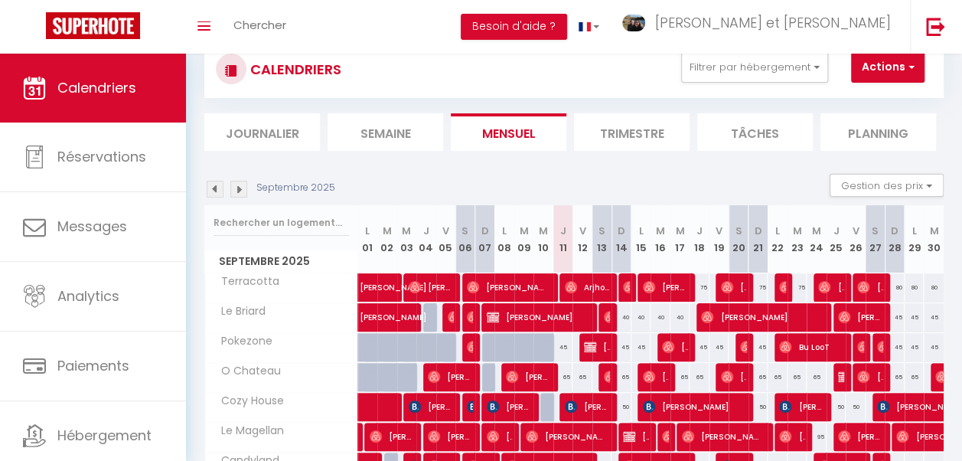
click at [559, 374] on div "65" at bounding box center [563, 377] width 20 height 28
type input "65"
type input "Jeu 11 Septembre 2025"
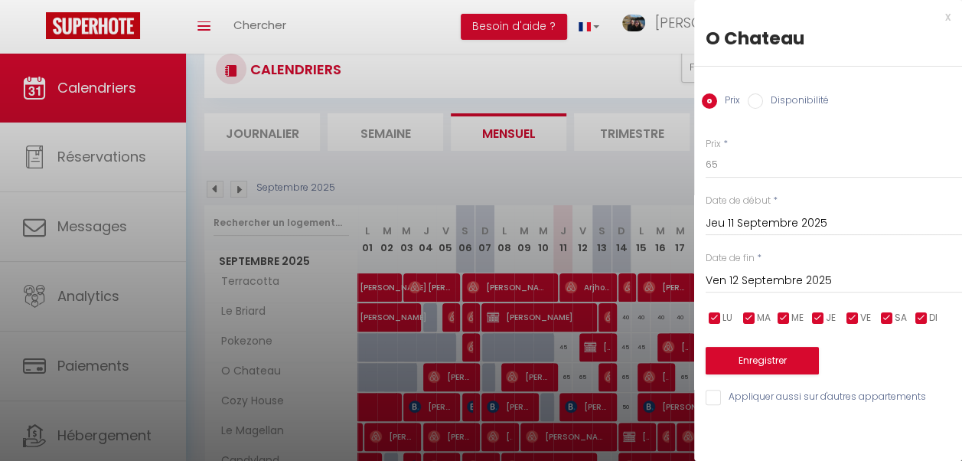
click at [880, 281] on input "Ven 12 Septembre 2025" at bounding box center [834, 281] width 256 height 20
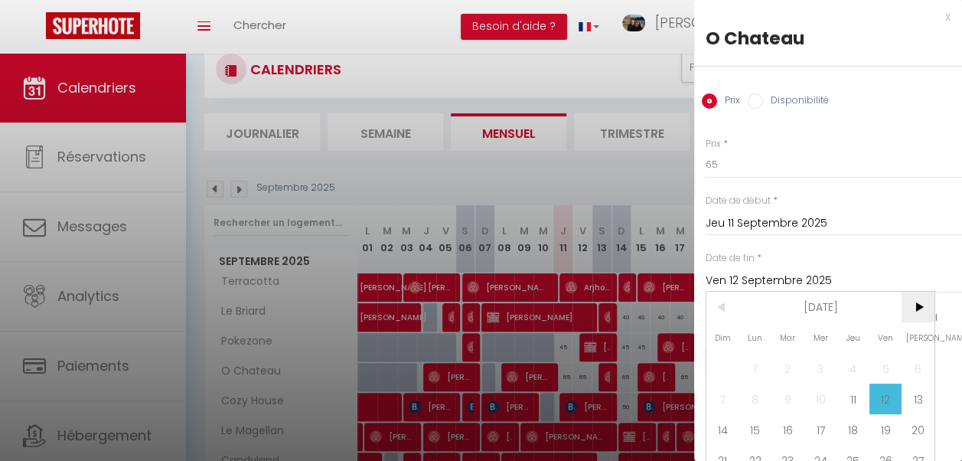
click at [915, 307] on span ">" at bounding box center [918, 307] width 33 height 31
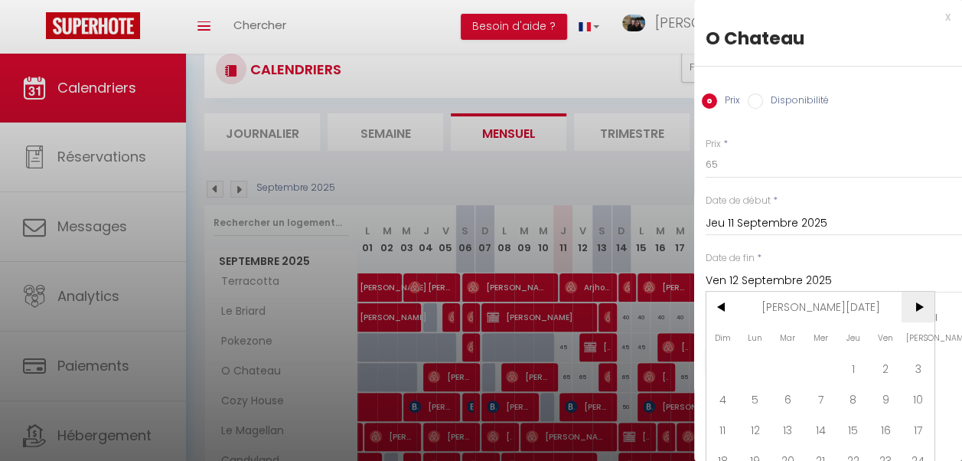
click at [915, 307] on span ">" at bounding box center [918, 307] width 33 height 31
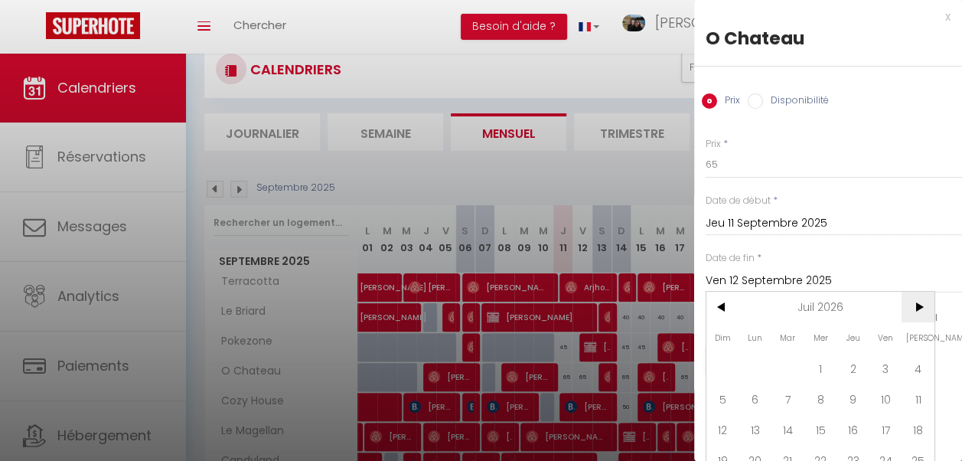
click at [915, 307] on span ">" at bounding box center [918, 307] width 33 height 31
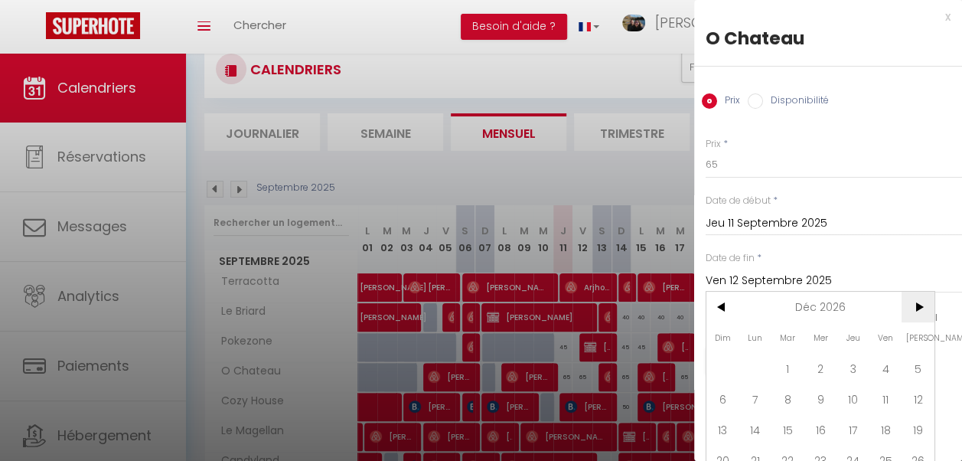
click at [915, 307] on span ">" at bounding box center [918, 307] width 33 height 31
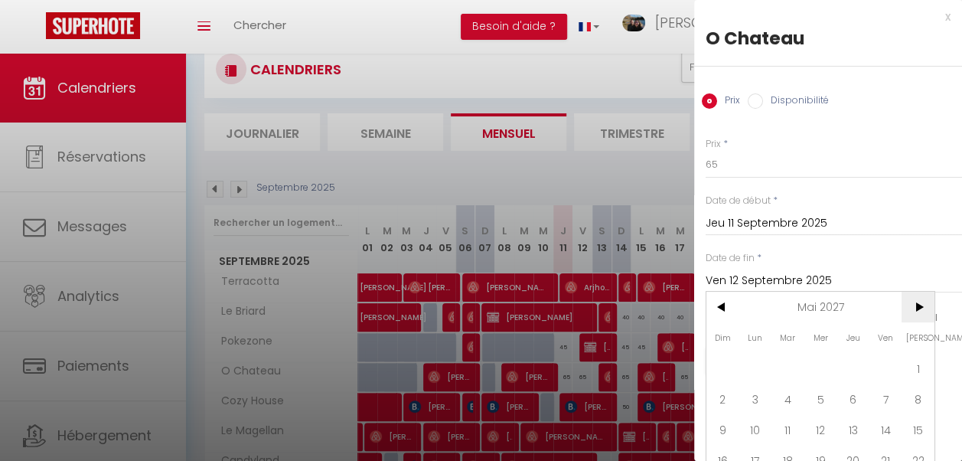
click at [915, 307] on span ">" at bounding box center [918, 307] width 33 height 31
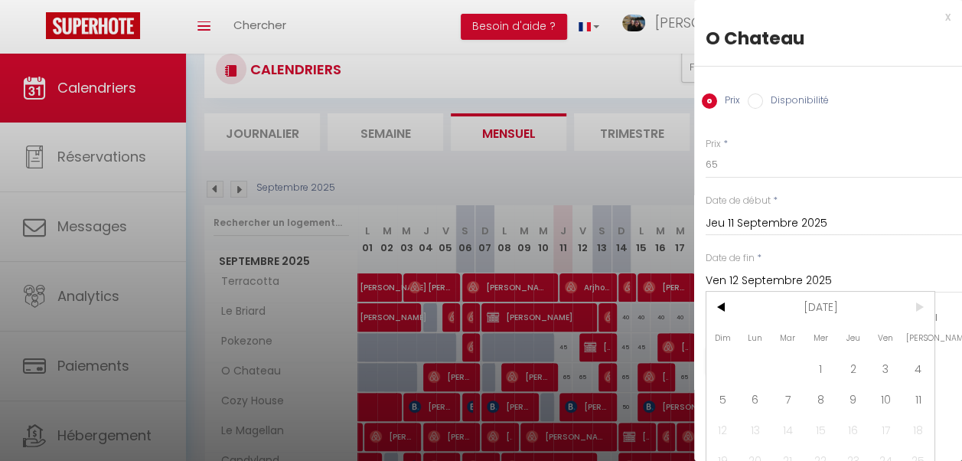
click at [915, 307] on span ">" at bounding box center [918, 307] width 33 height 31
click at [819, 361] on span "1" at bounding box center [820, 368] width 33 height 31
type input "[DATE]"
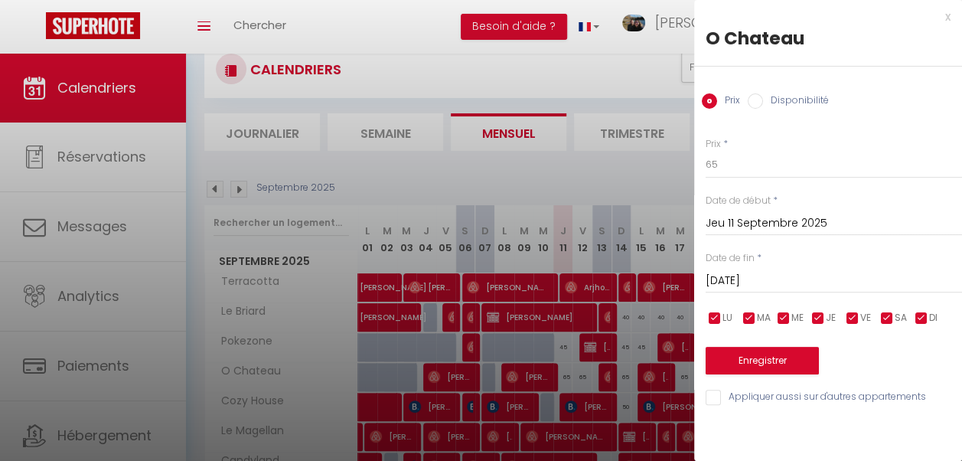
click at [772, 103] on label "Disponibilité" at bounding box center [796, 101] width 66 height 17
click at [763, 103] on input "Disponibilité" at bounding box center [755, 100] width 15 height 15
radio input "true"
radio input "false"
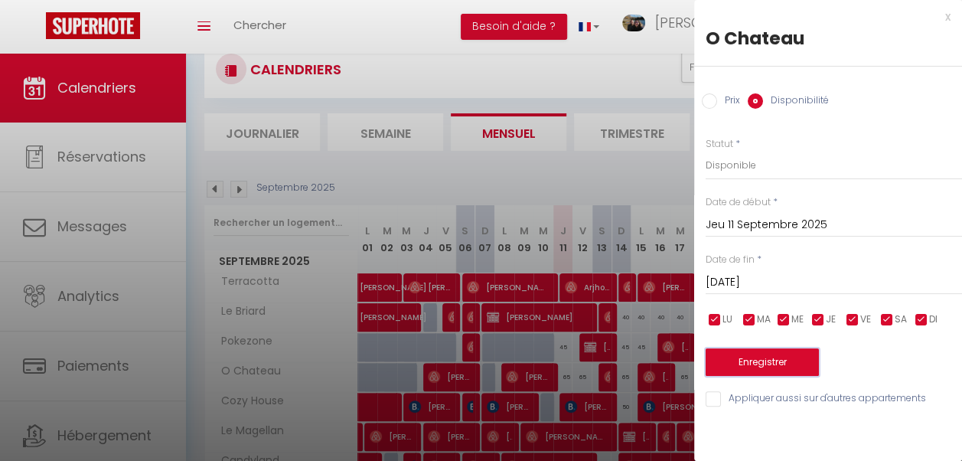
click at [802, 355] on button "Enregistrer" at bounding box center [762, 362] width 113 height 28
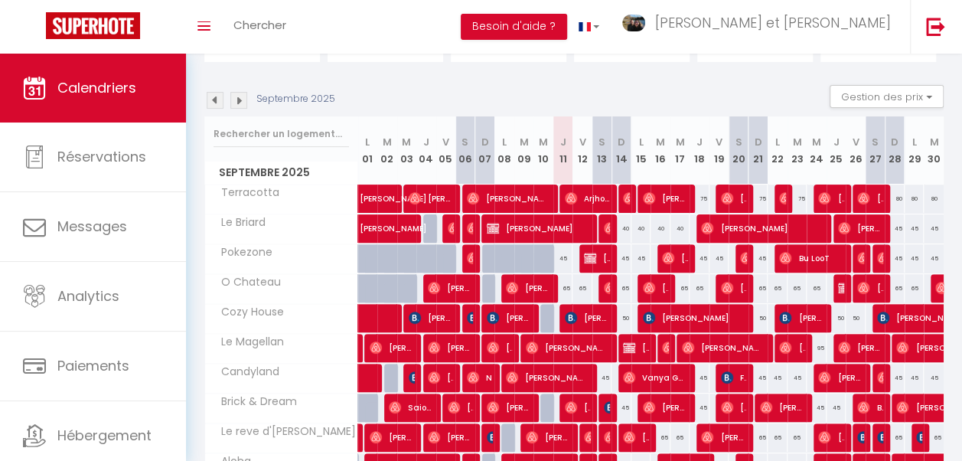
scroll to position [149, 0]
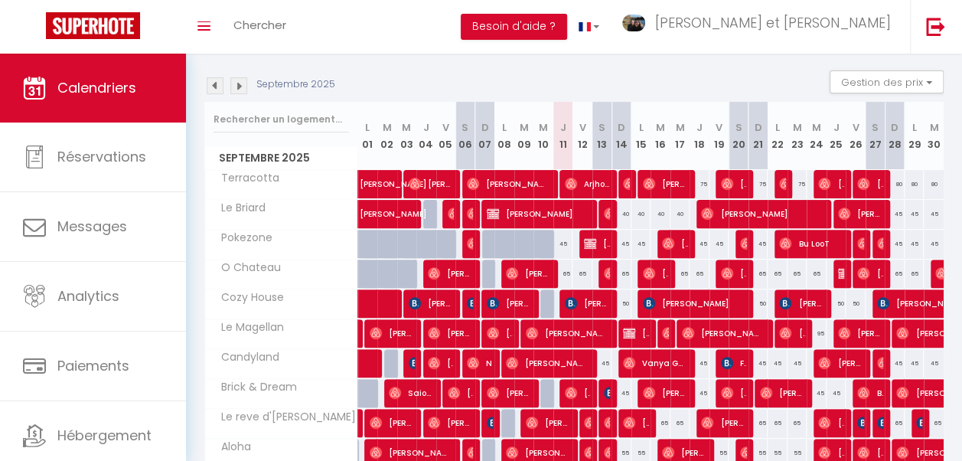
click at [561, 269] on div "65" at bounding box center [563, 273] width 20 height 28
select select "1"
type input "Jeu 11 Septembre 2025"
type input "Ven 12 Septembre 2025"
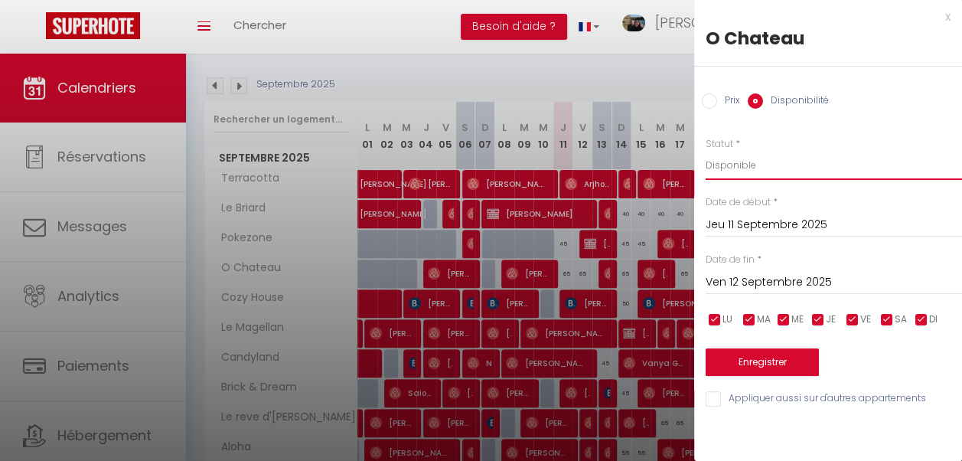
click at [744, 162] on select "Disponible Indisponible" at bounding box center [834, 165] width 256 height 29
select select "0"
click at [706, 151] on select "Disponible Indisponible" at bounding box center [834, 165] width 256 height 29
click at [780, 288] on input "Ven 12 Septembre 2025" at bounding box center [834, 282] width 256 height 20
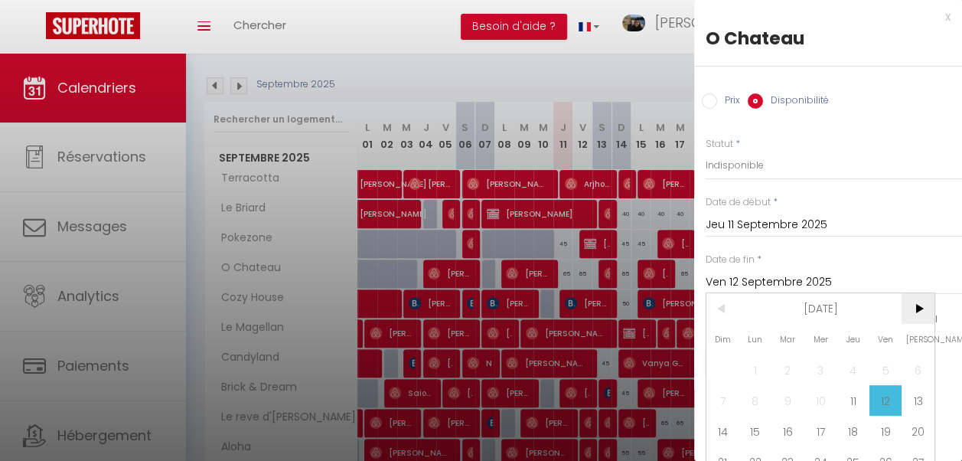
click at [915, 302] on span ">" at bounding box center [918, 308] width 33 height 31
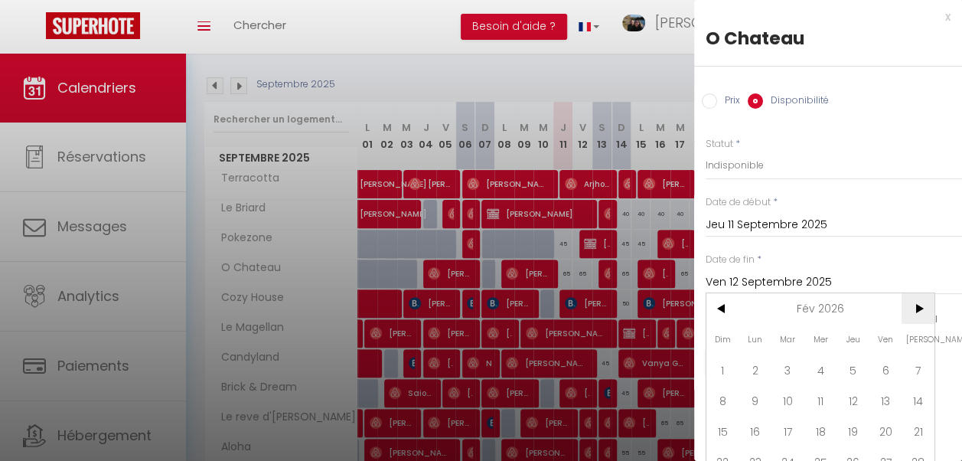
click at [915, 302] on span ">" at bounding box center [918, 308] width 33 height 31
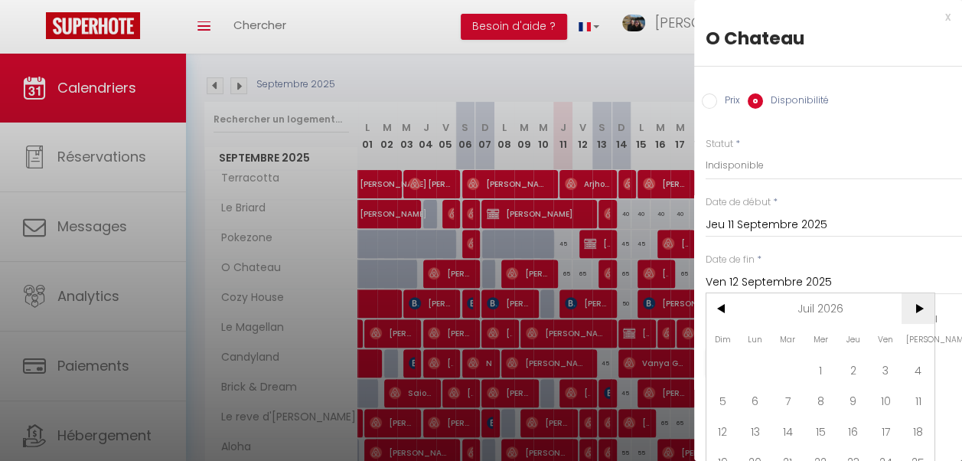
click at [915, 302] on span ">" at bounding box center [918, 308] width 33 height 31
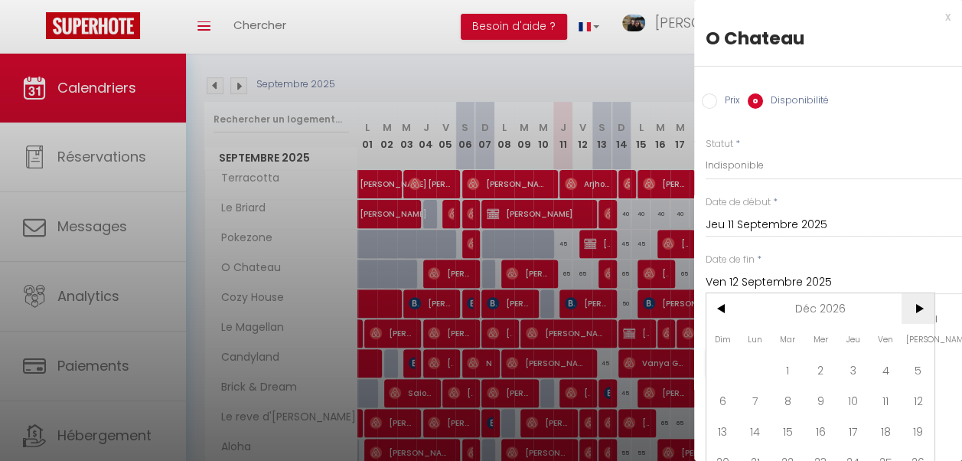
click at [915, 302] on span ">" at bounding box center [918, 308] width 33 height 31
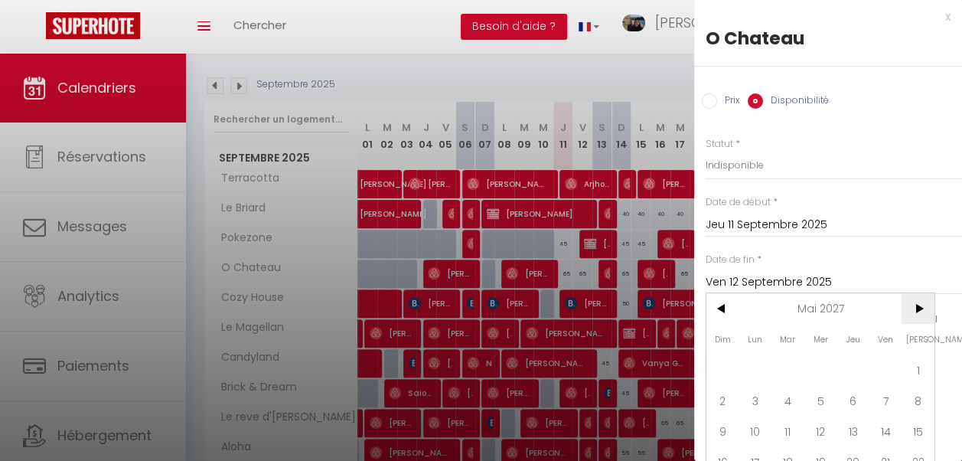
click at [915, 302] on span ">" at bounding box center [918, 308] width 33 height 31
click at [819, 367] on span "1" at bounding box center [820, 369] width 33 height 31
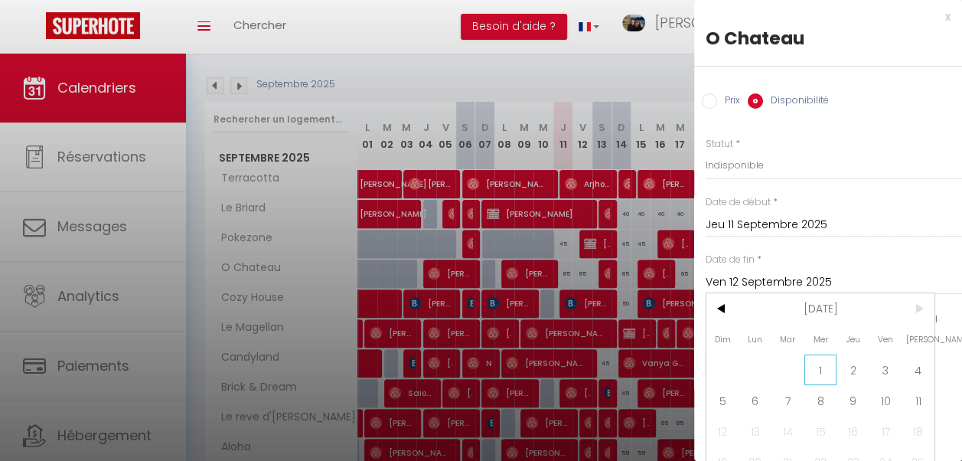
type input "[DATE]"
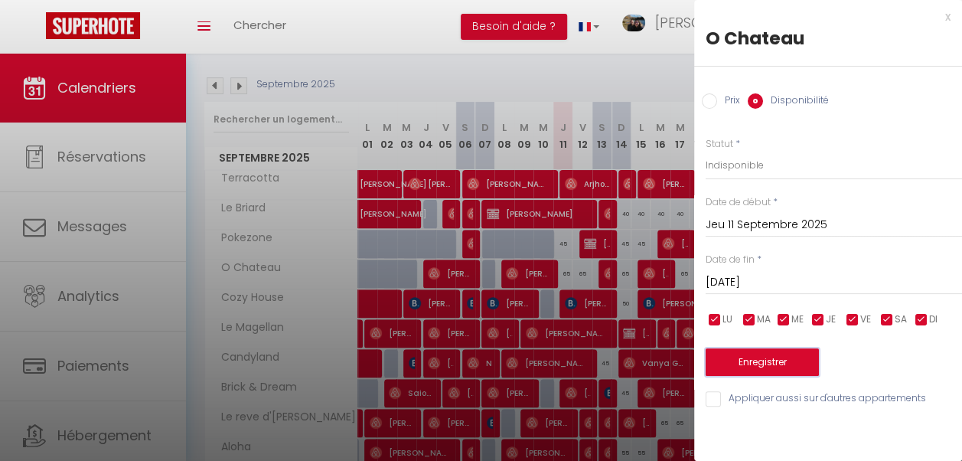
click at [793, 351] on button "Enregistrer" at bounding box center [762, 362] width 113 height 28
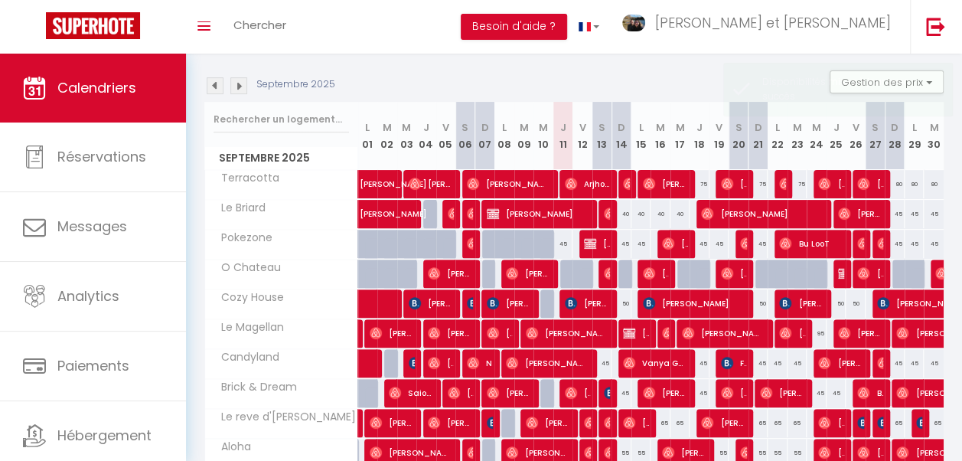
click at [618, 274] on div at bounding box center [628, 273] width 20 height 29
select select "1"
type input "Dim 14 Septembre 2025"
type input "Lun 15 Septembre 2025"
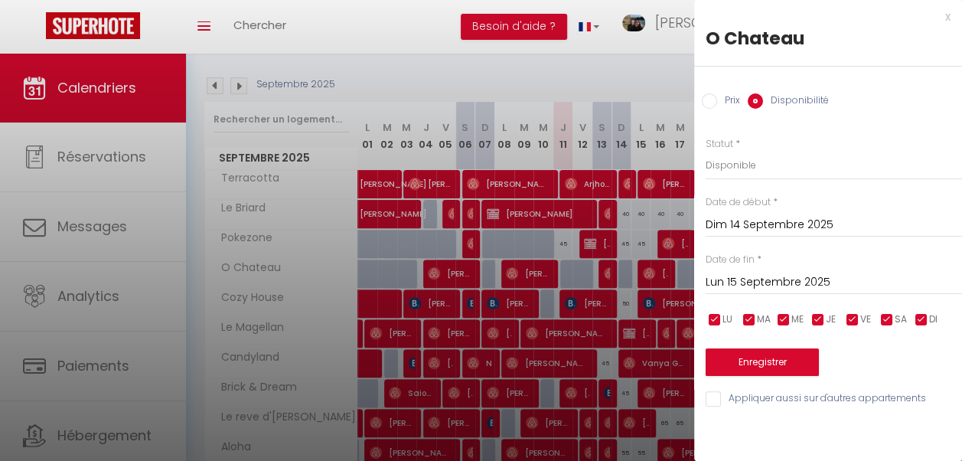
click at [951, 17] on div "x O Chateau Prix Disponibilité Prix * 65 Statut * Disponible Indisponible Date …" at bounding box center [828, 211] width 268 height 423
click at [942, 15] on div "x" at bounding box center [822, 17] width 256 height 18
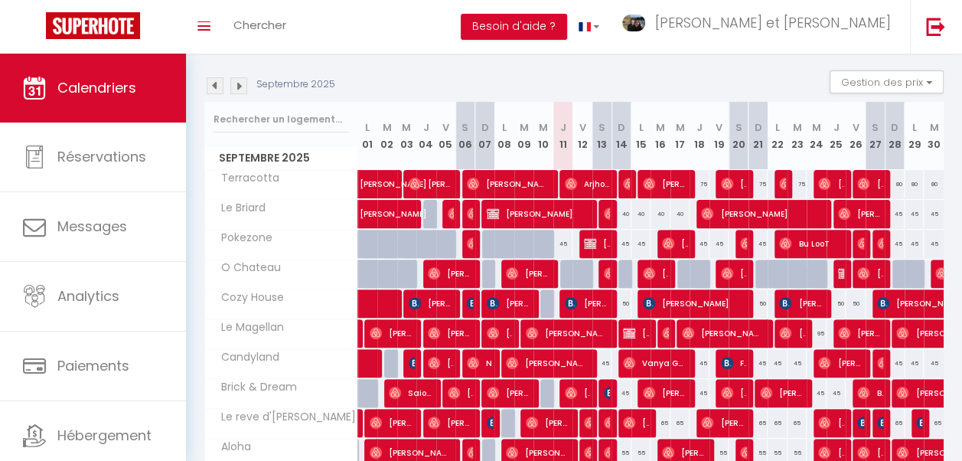
click at [560, 271] on div at bounding box center [570, 273] width 20 height 29
select select "1"
type input "Jeu 11 Septembre 2025"
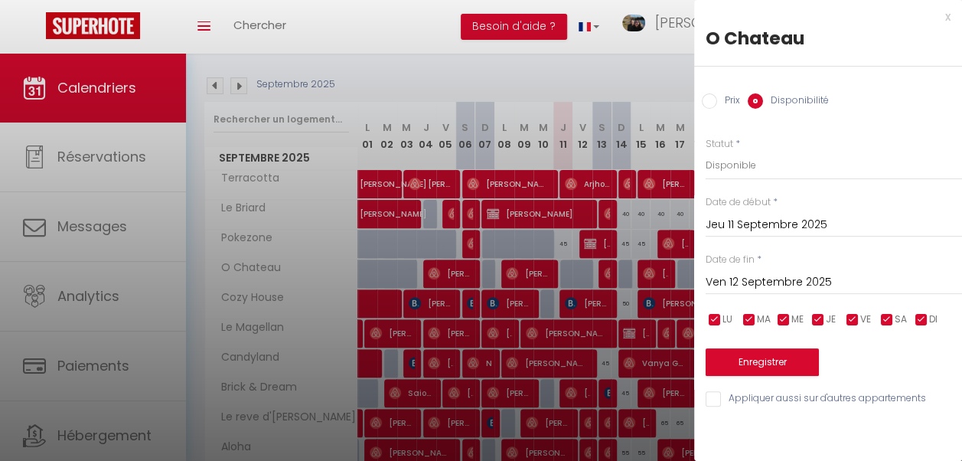
click at [845, 276] on input "Ven 12 Septembre 2025" at bounding box center [834, 282] width 256 height 20
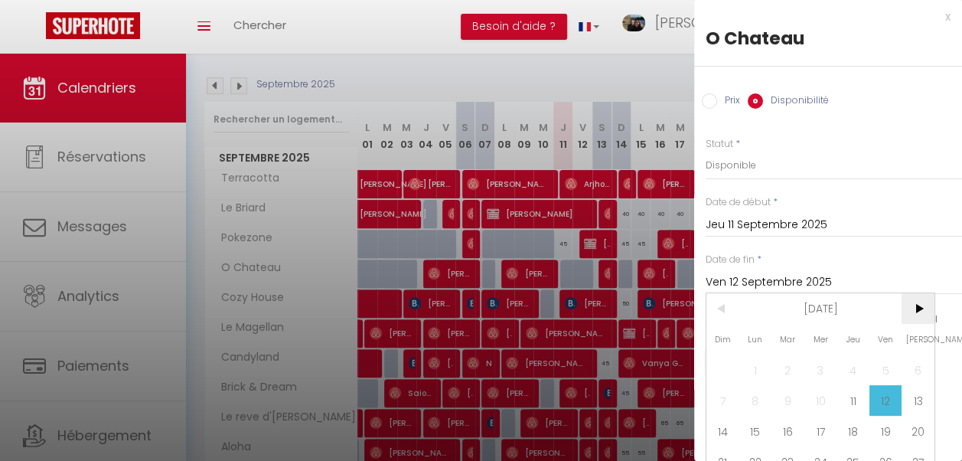
click at [924, 308] on span ">" at bounding box center [918, 308] width 33 height 31
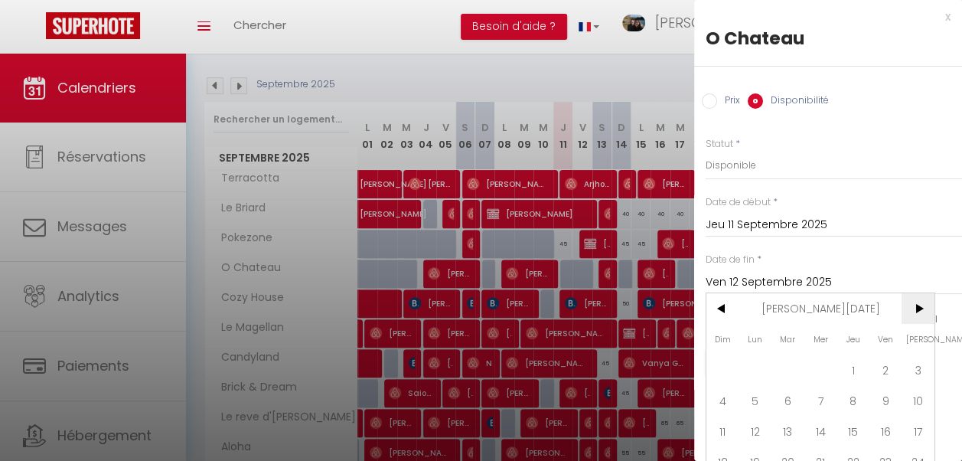
click at [924, 308] on span ">" at bounding box center [918, 308] width 33 height 31
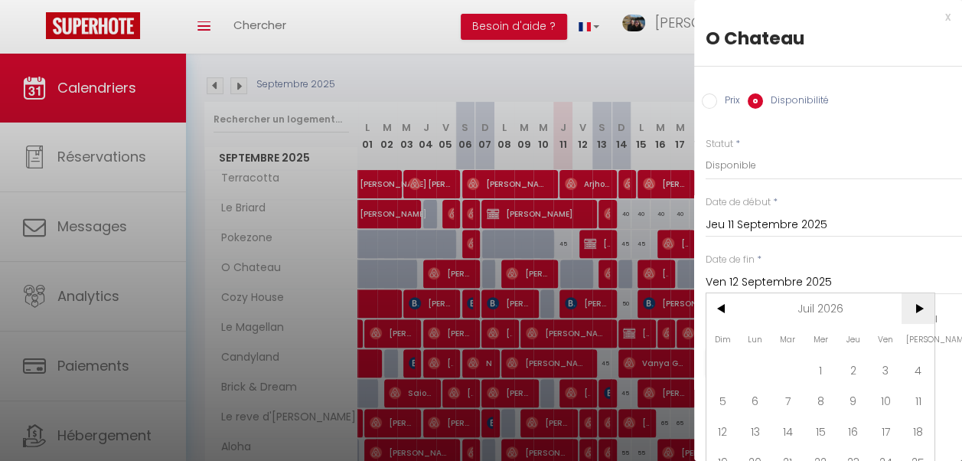
click at [924, 308] on span ">" at bounding box center [918, 308] width 33 height 31
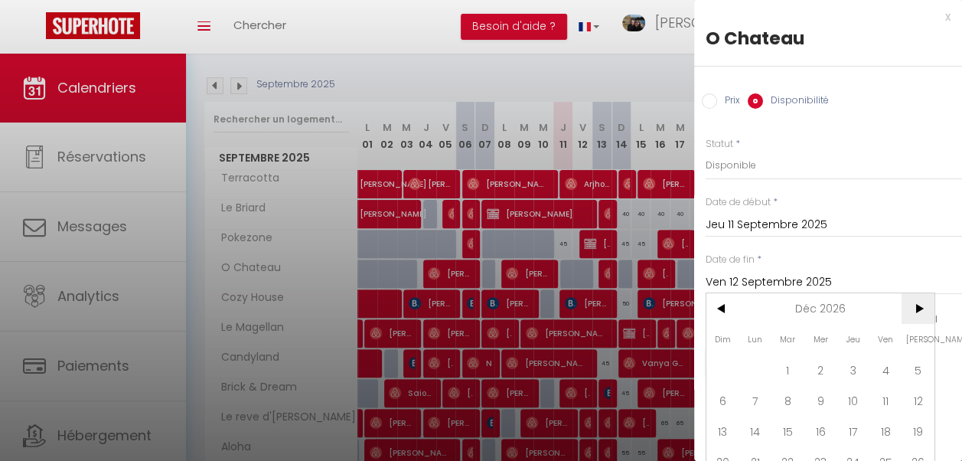
click at [924, 308] on span ">" at bounding box center [918, 308] width 33 height 31
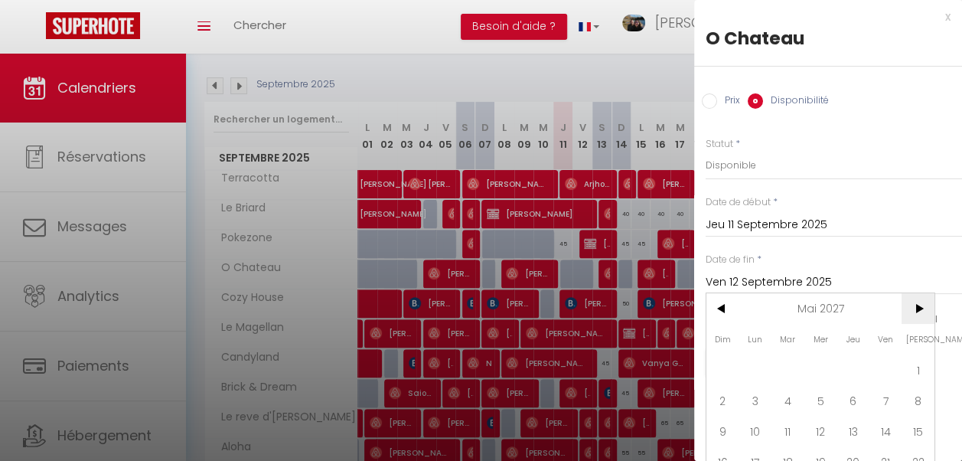
click at [924, 308] on span ">" at bounding box center [918, 308] width 33 height 31
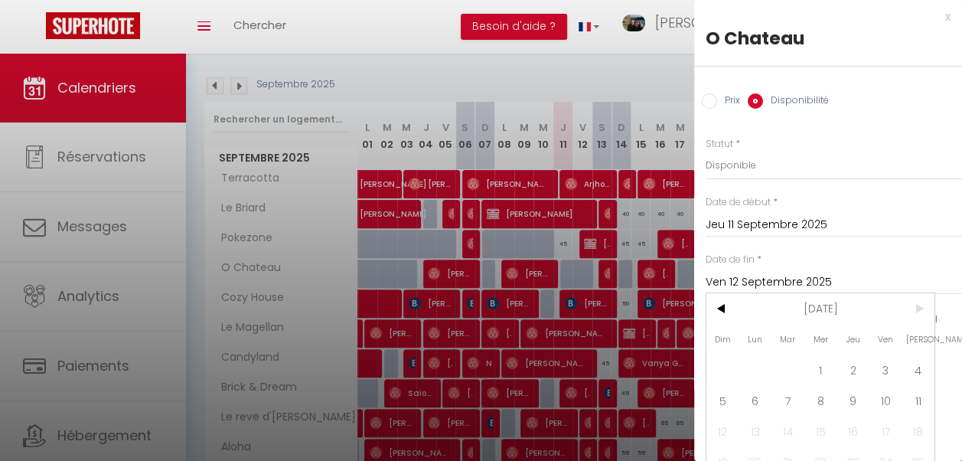
click at [924, 308] on span ">" at bounding box center [918, 308] width 33 height 31
click at [829, 364] on span "1" at bounding box center [820, 369] width 33 height 31
type input "[DATE]"
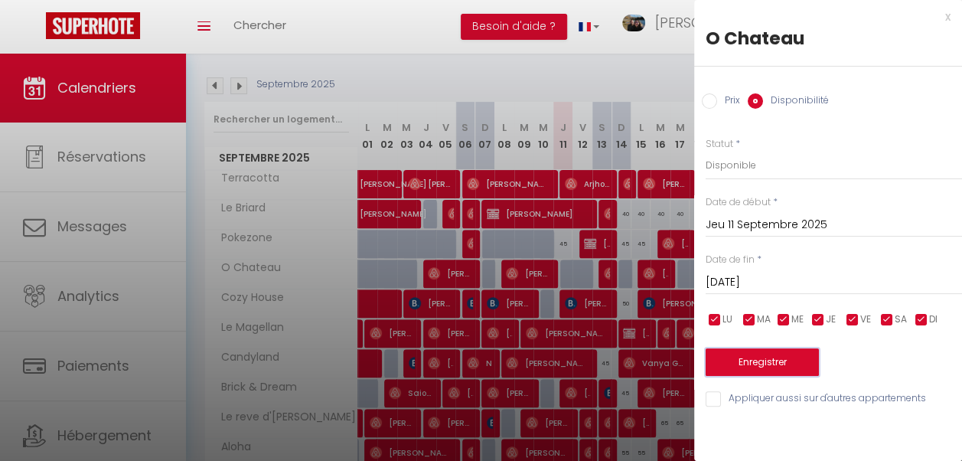
click at [764, 359] on button "Enregistrer" at bounding box center [762, 362] width 113 height 28
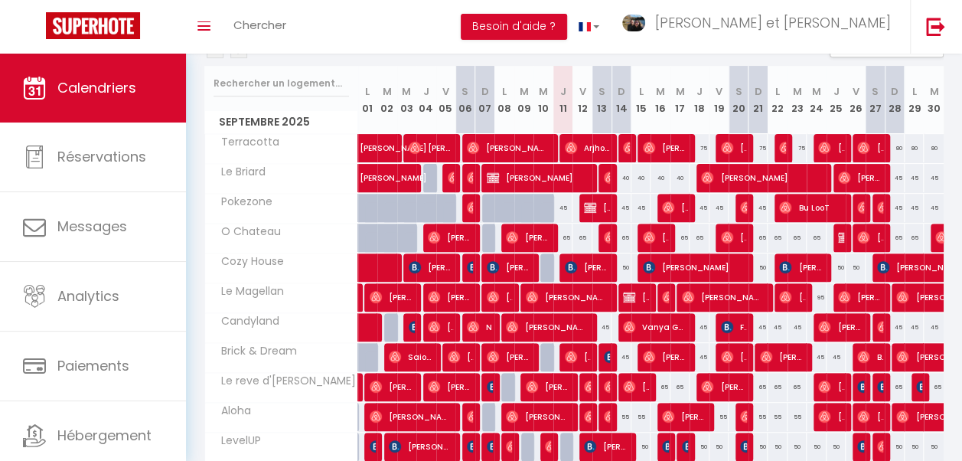
scroll to position [186, 0]
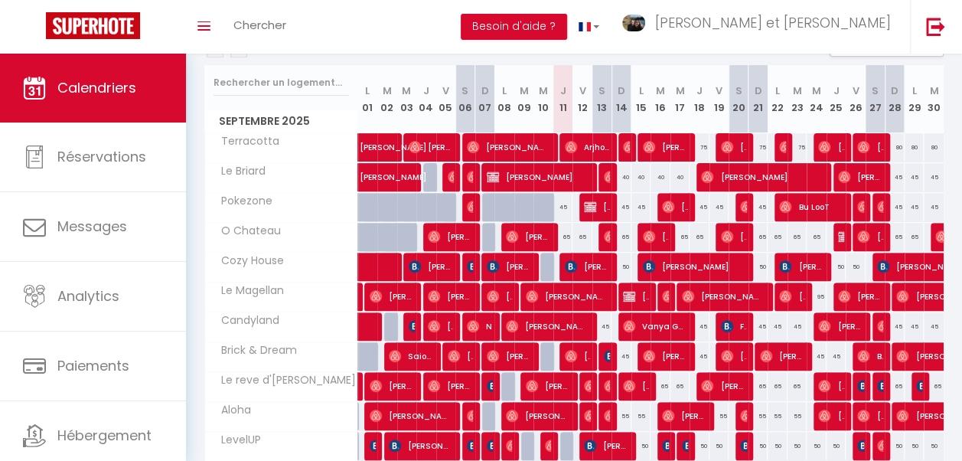
click at [560, 235] on div "65" at bounding box center [563, 237] width 20 height 28
select select "1"
type input "Jeu 11 Septembre 2025"
type input "Ven 12 Septembre 2025"
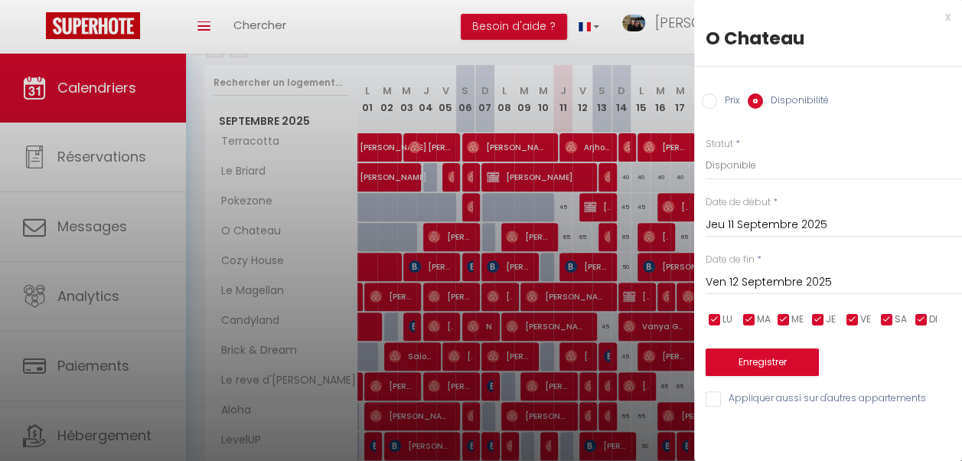
click at [950, 16] on div "x" at bounding box center [822, 17] width 256 height 18
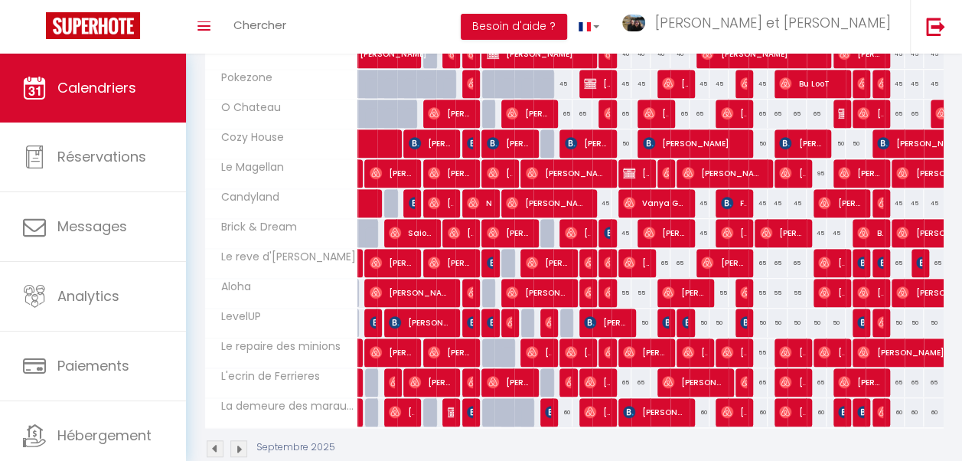
scroll to position [347, 0]
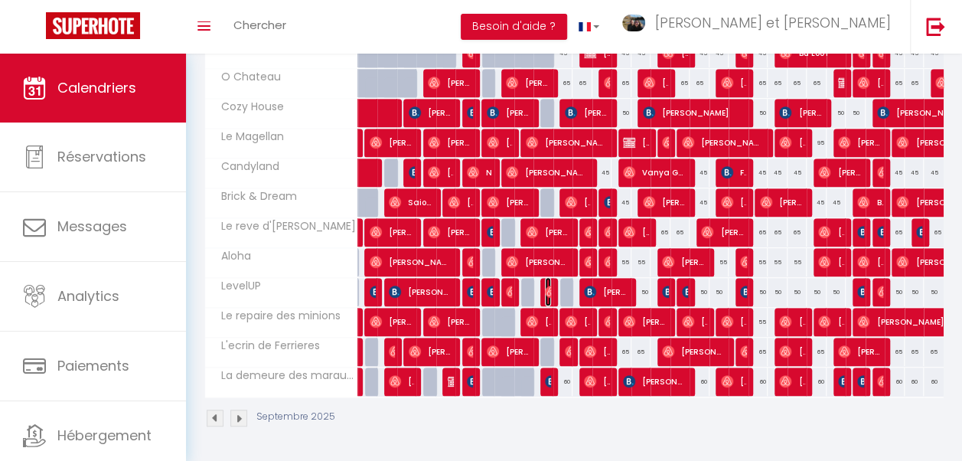
click at [547, 285] on img at bounding box center [551, 291] width 12 height 12
select select "OK"
select select "0"
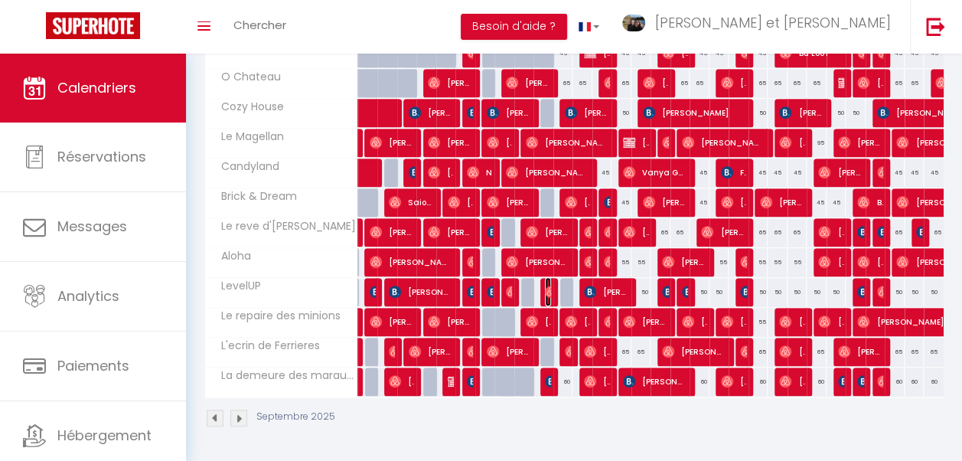
select select "1"
select select
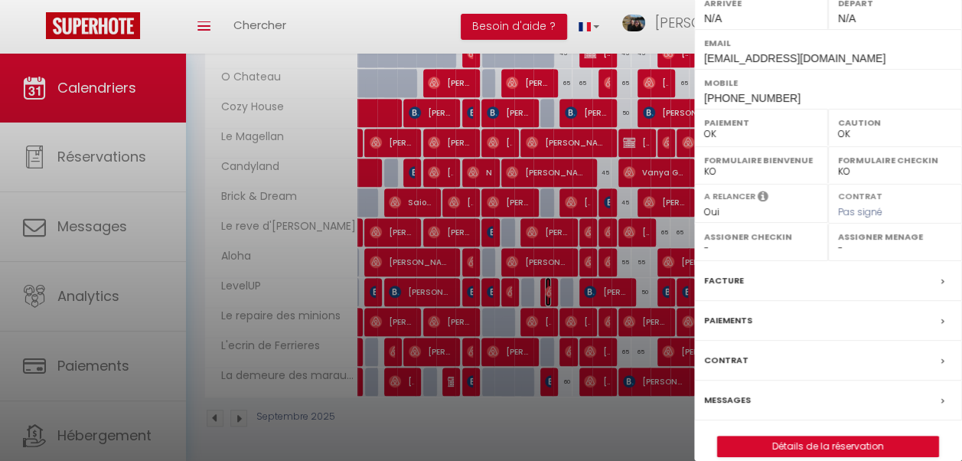
scroll to position [243, 0]
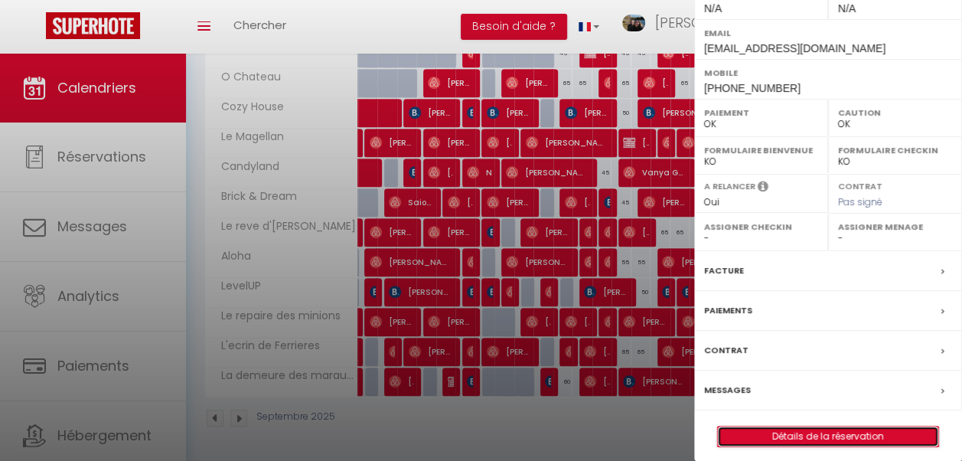
click at [823, 429] on link "Détails de la réservation" at bounding box center [828, 436] width 220 height 20
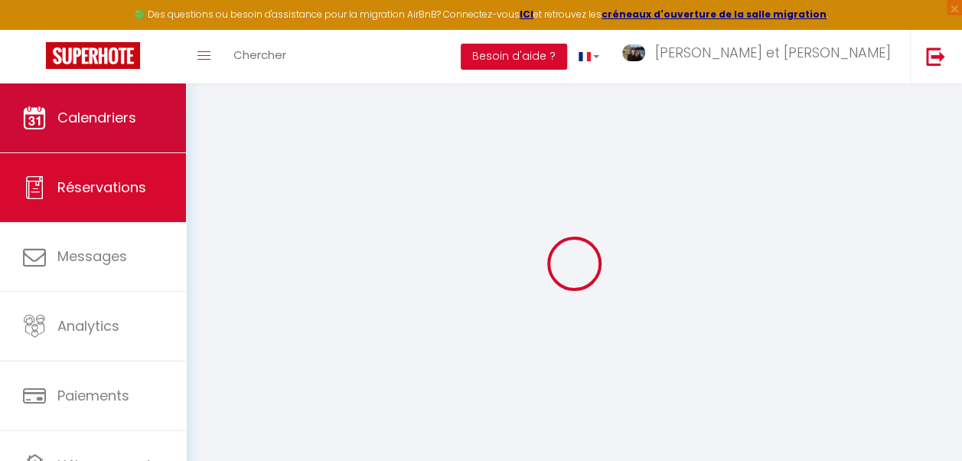
select select
checkbox input "false"
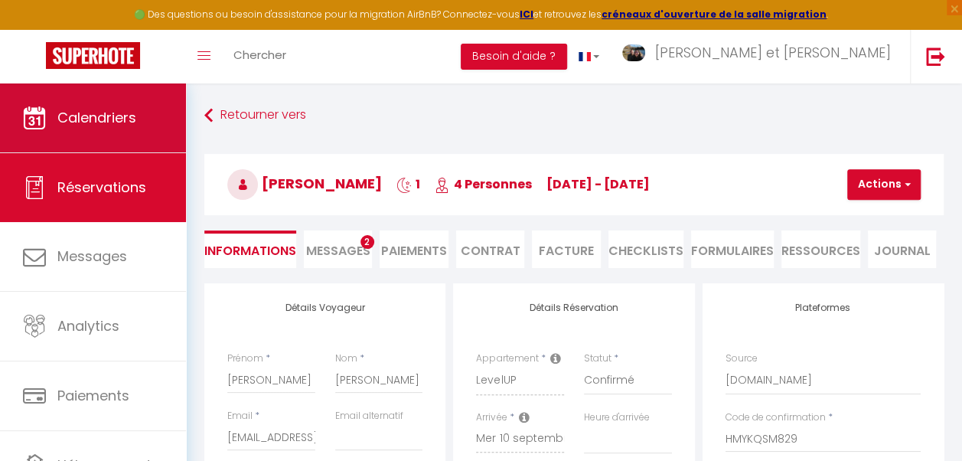
select select
checkbox input "false"
select select
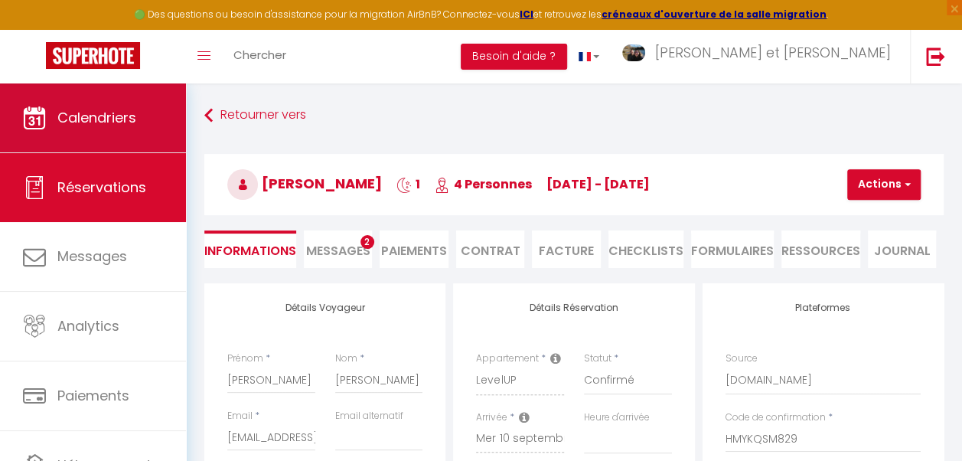
type input "40"
type input "1.01"
select select
checkbox input "false"
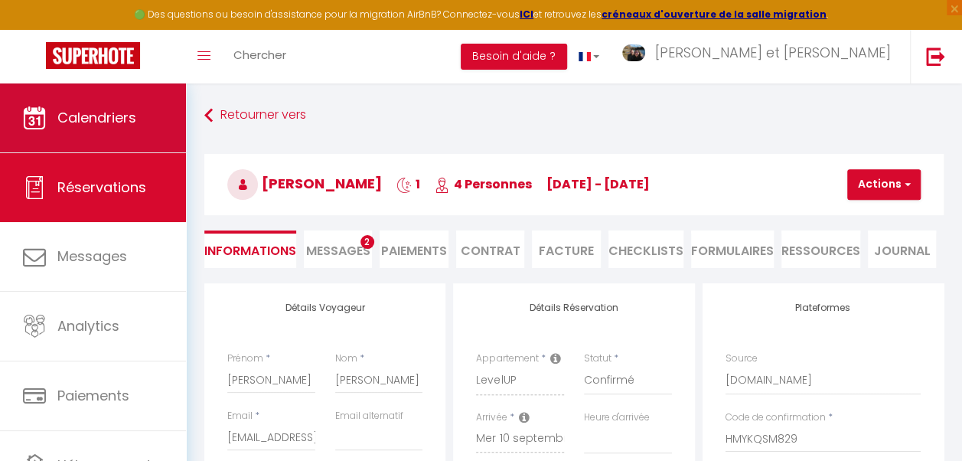
select select
checkbox input "false"
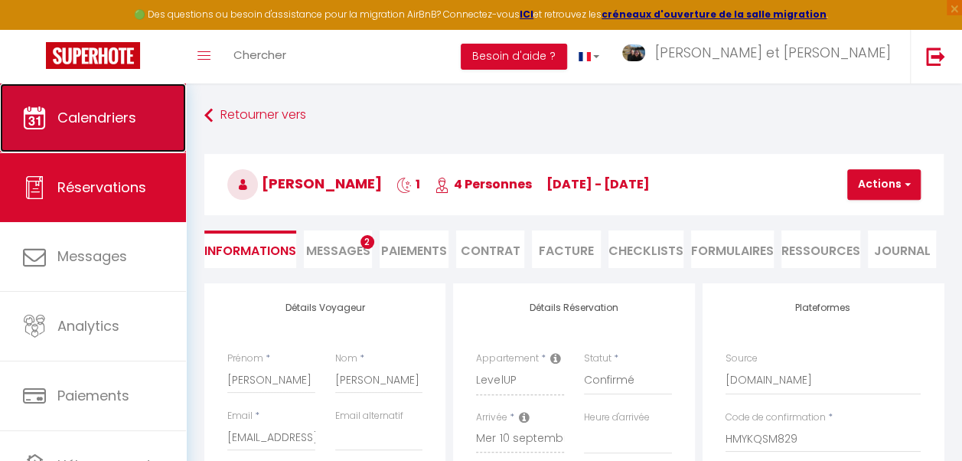
click at [124, 116] on span "Calendriers" at bounding box center [96, 117] width 79 height 19
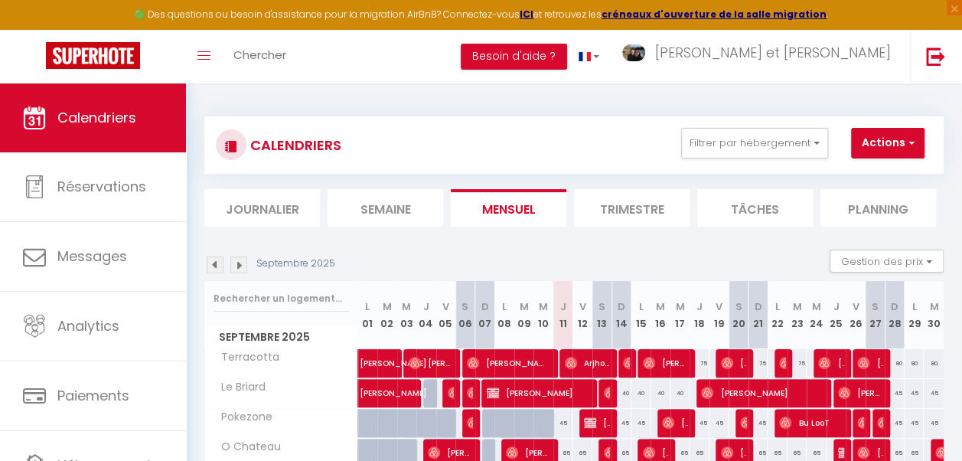
scroll to position [75, 0]
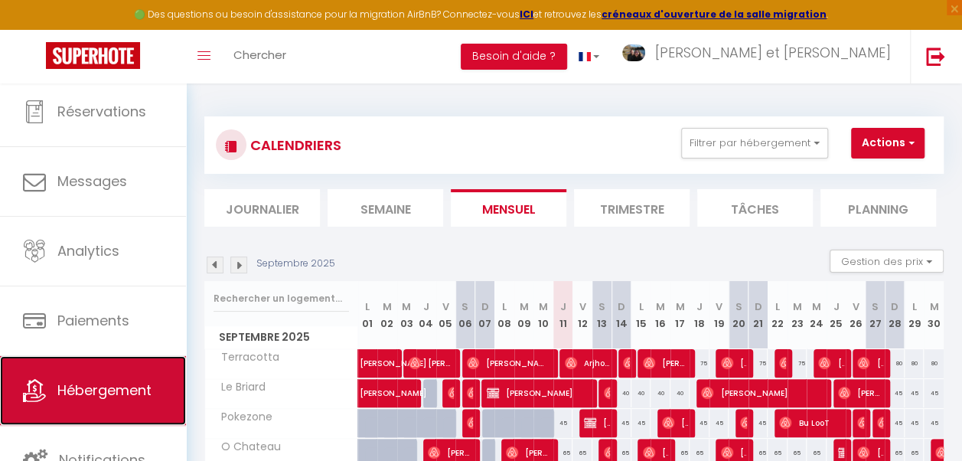
click at [129, 378] on link "Hébergement" at bounding box center [93, 390] width 186 height 69
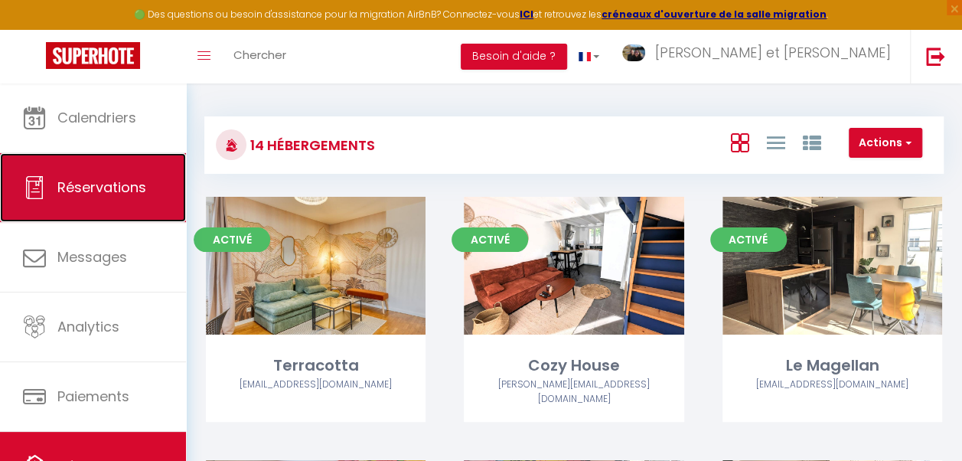
click at [127, 182] on span "Réservations" at bounding box center [101, 187] width 89 height 19
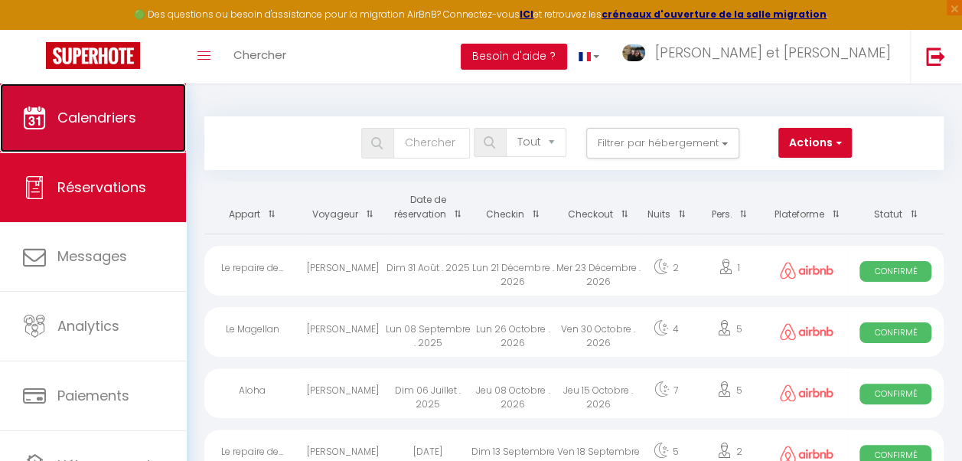
click at [136, 119] on span "Calendriers" at bounding box center [96, 117] width 79 height 19
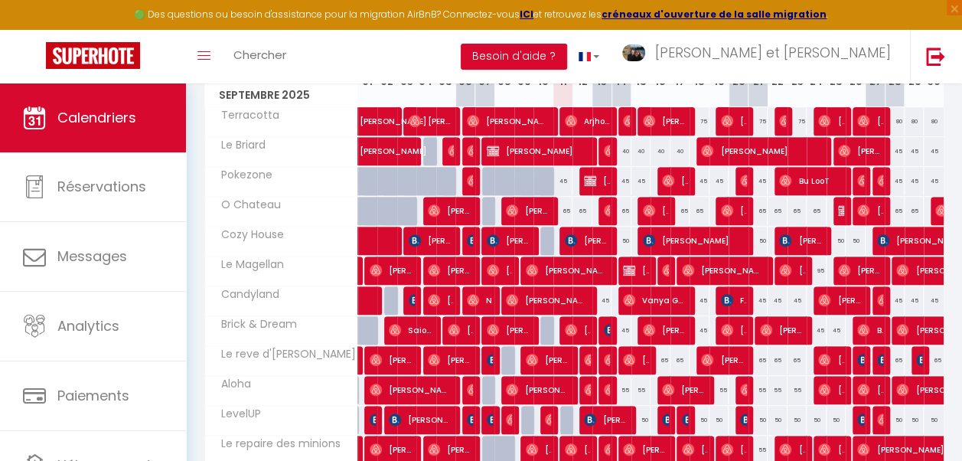
scroll to position [240, 0]
